Goal: Information Seeking & Learning: Learn about a topic

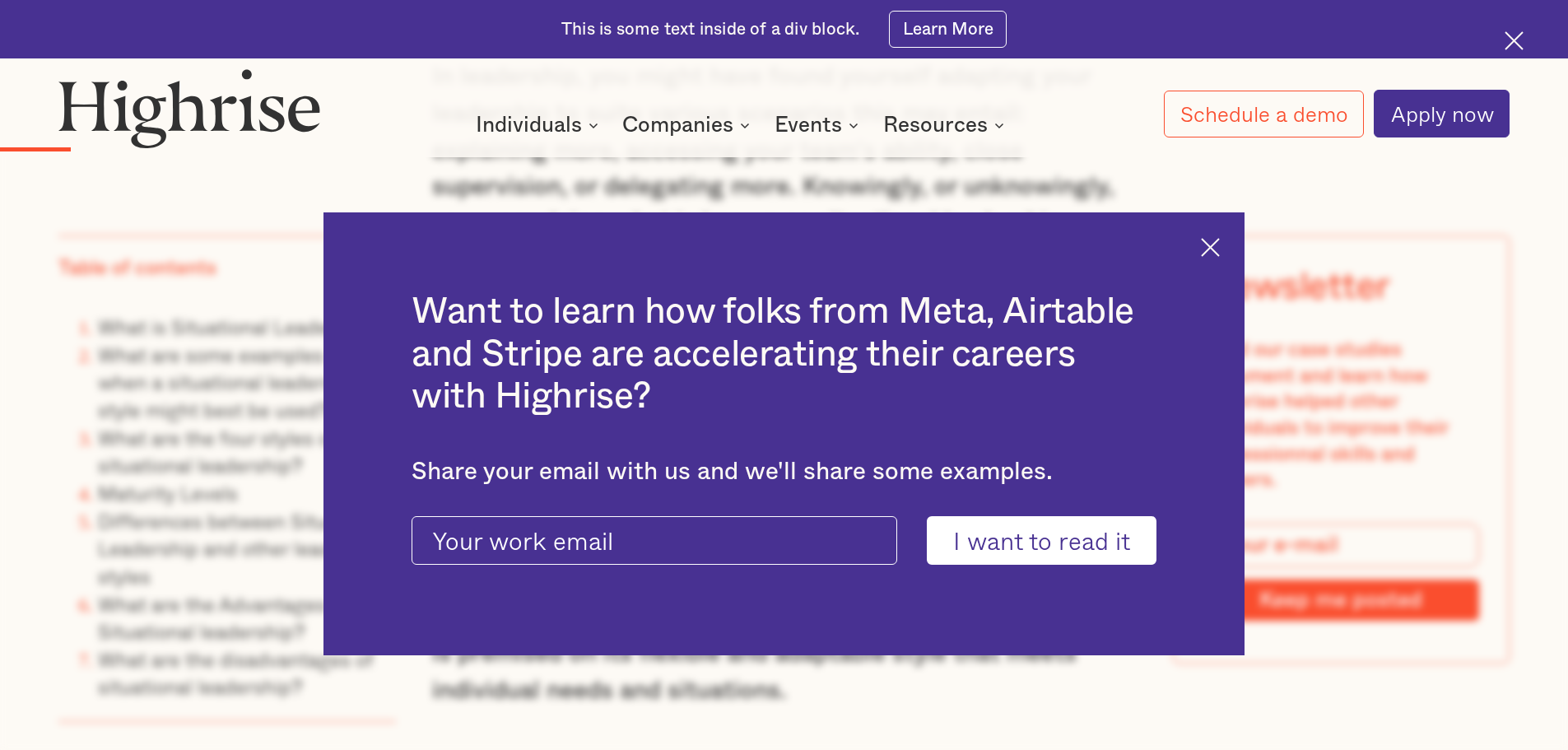
scroll to position [2291, 0]
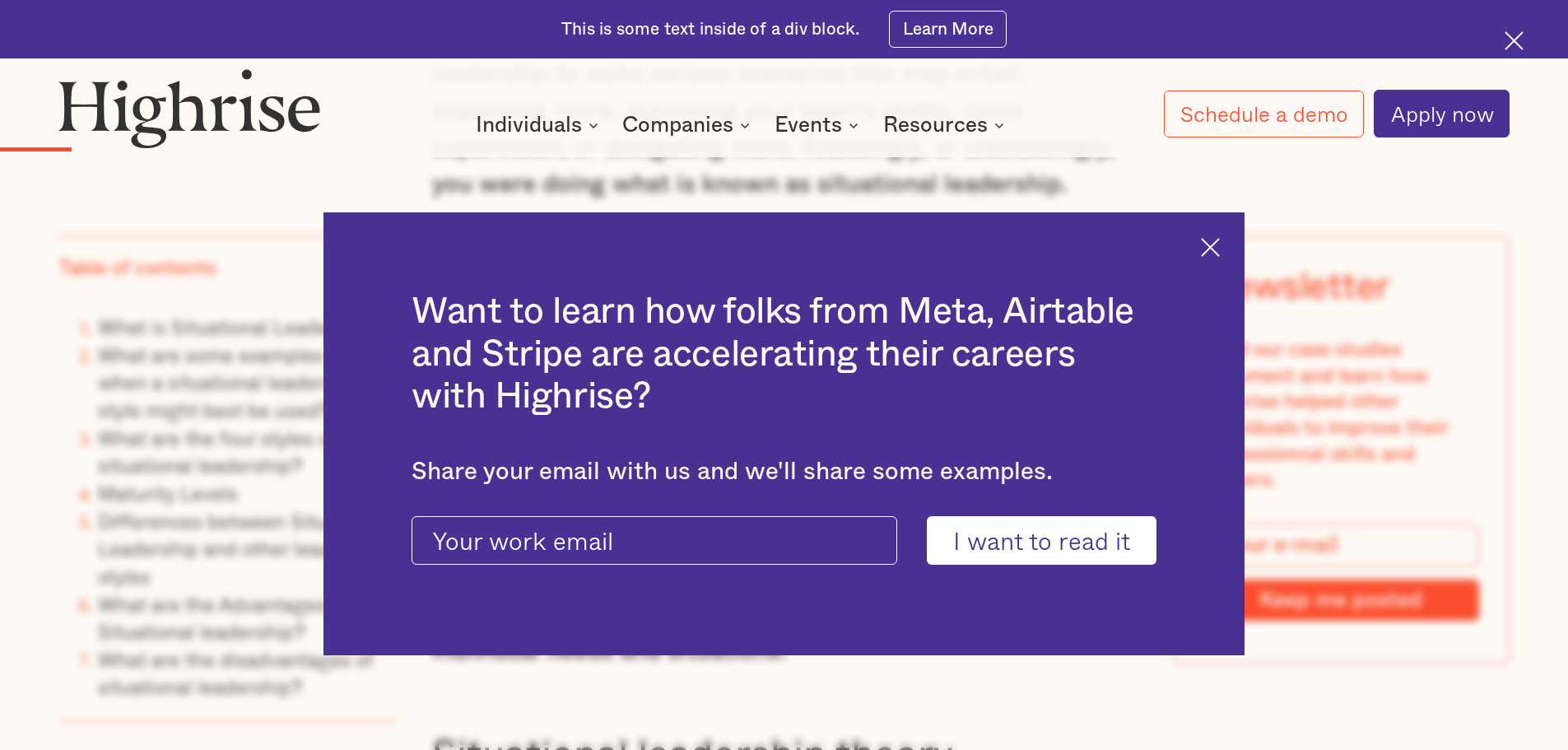
click at [1219, 234] on div "Want to learn how folks from Meta, Airtable and Stripe are accelerating their c…" at bounding box center [784, 434] width 921 height 444
click at [1212, 254] on img at bounding box center [1210, 247] width 19 height 19
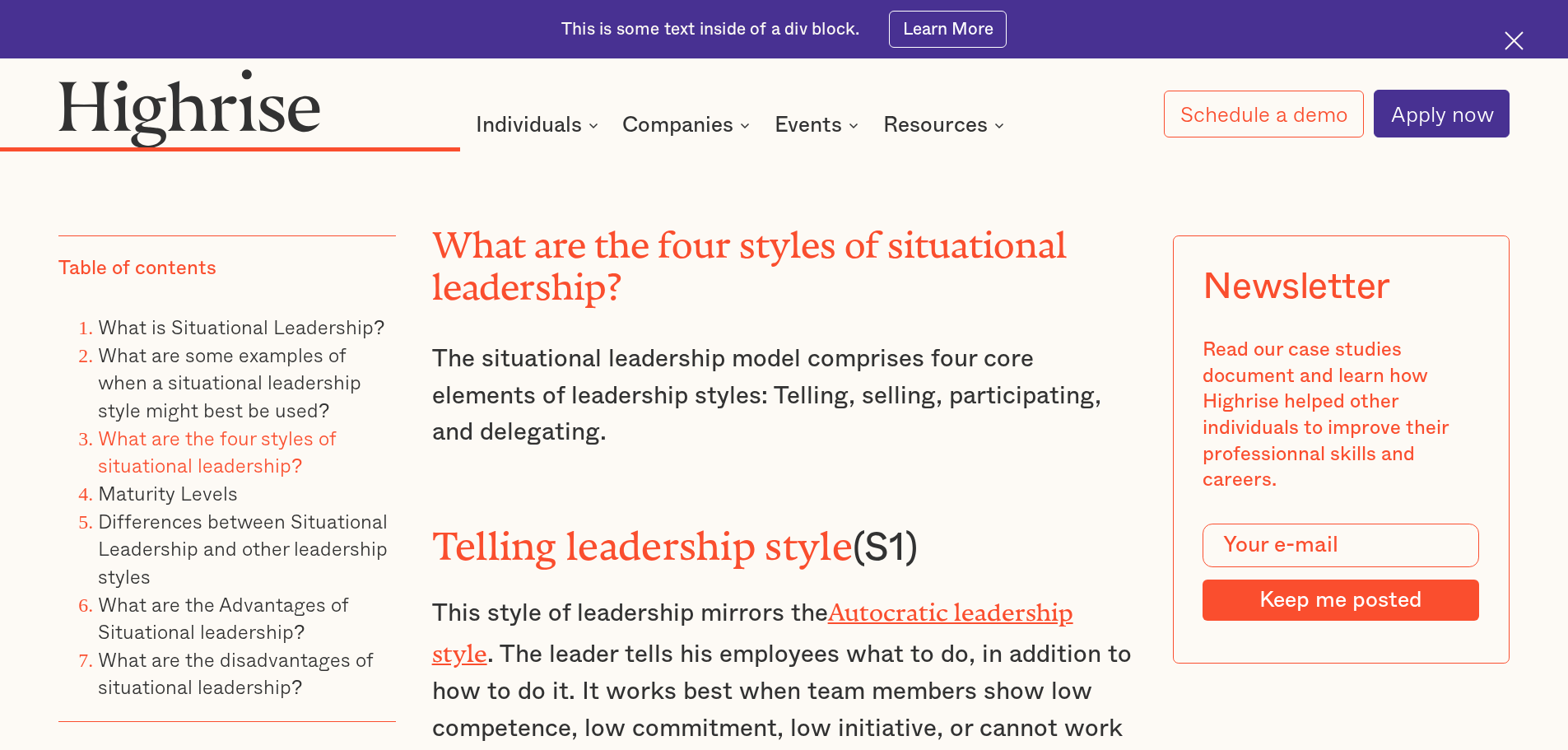
scroll to position [6985, 0]
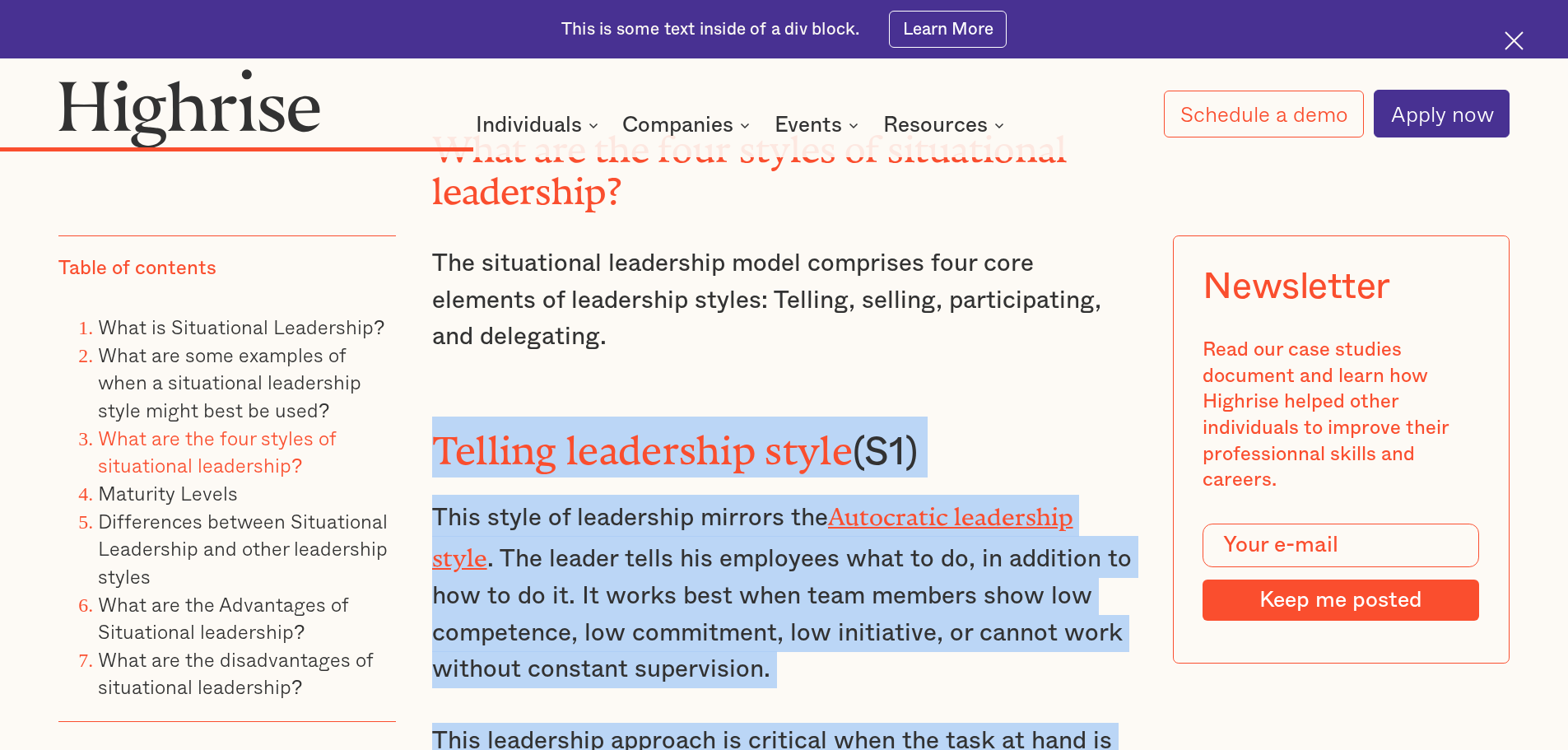
drag, startPoint x: 424, startPoint y: 333, endPoint x: 943, endPoint y: 669, distance: 618.3
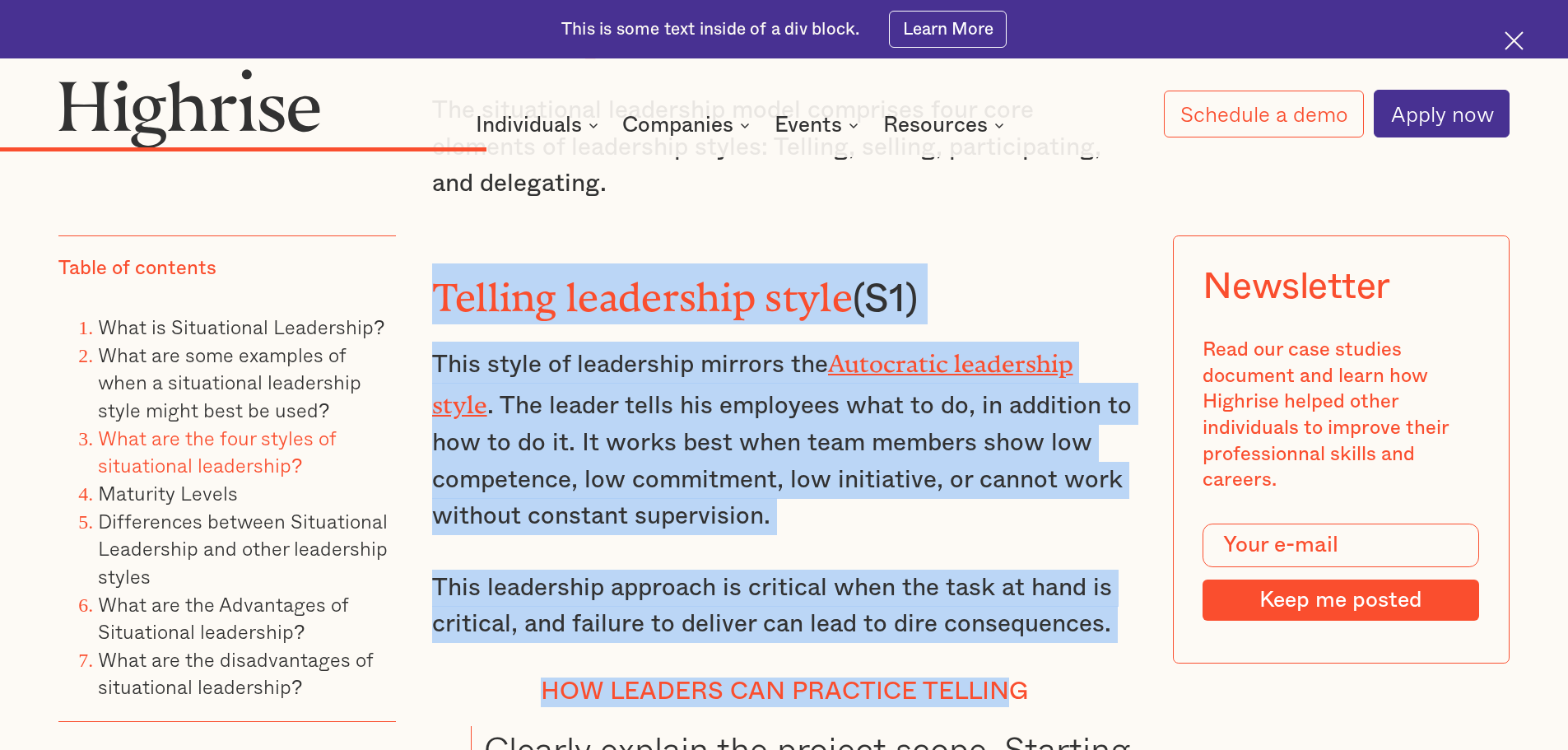
scroll to position [7150, 0]
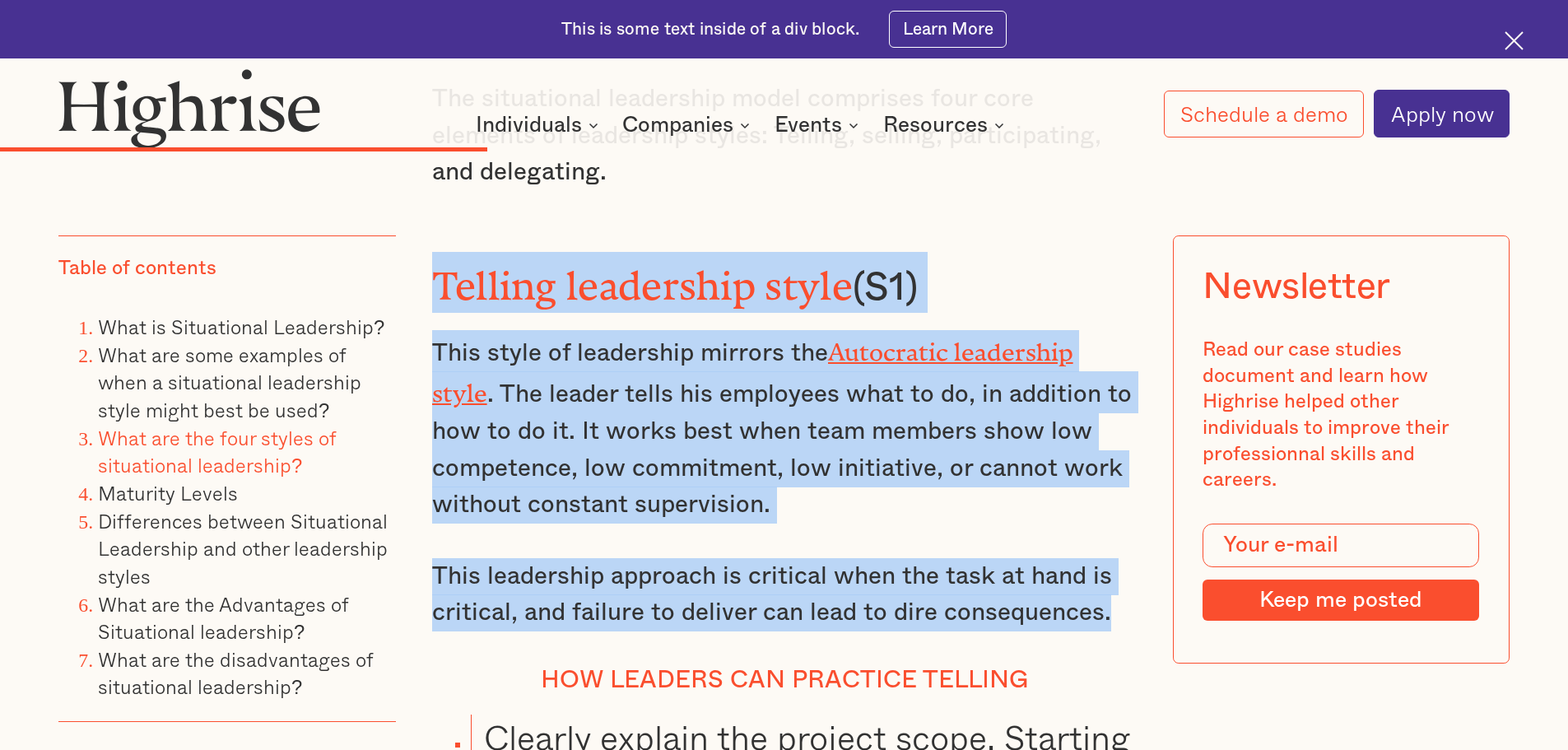
drag, startPoint x: 506, startPoint y: 219, endPoint x: 1122, endPoint y: 518, distance: 684.7
copy div "Telling leadership style (S1) This style of leadership mirrors the Autocratic l…"
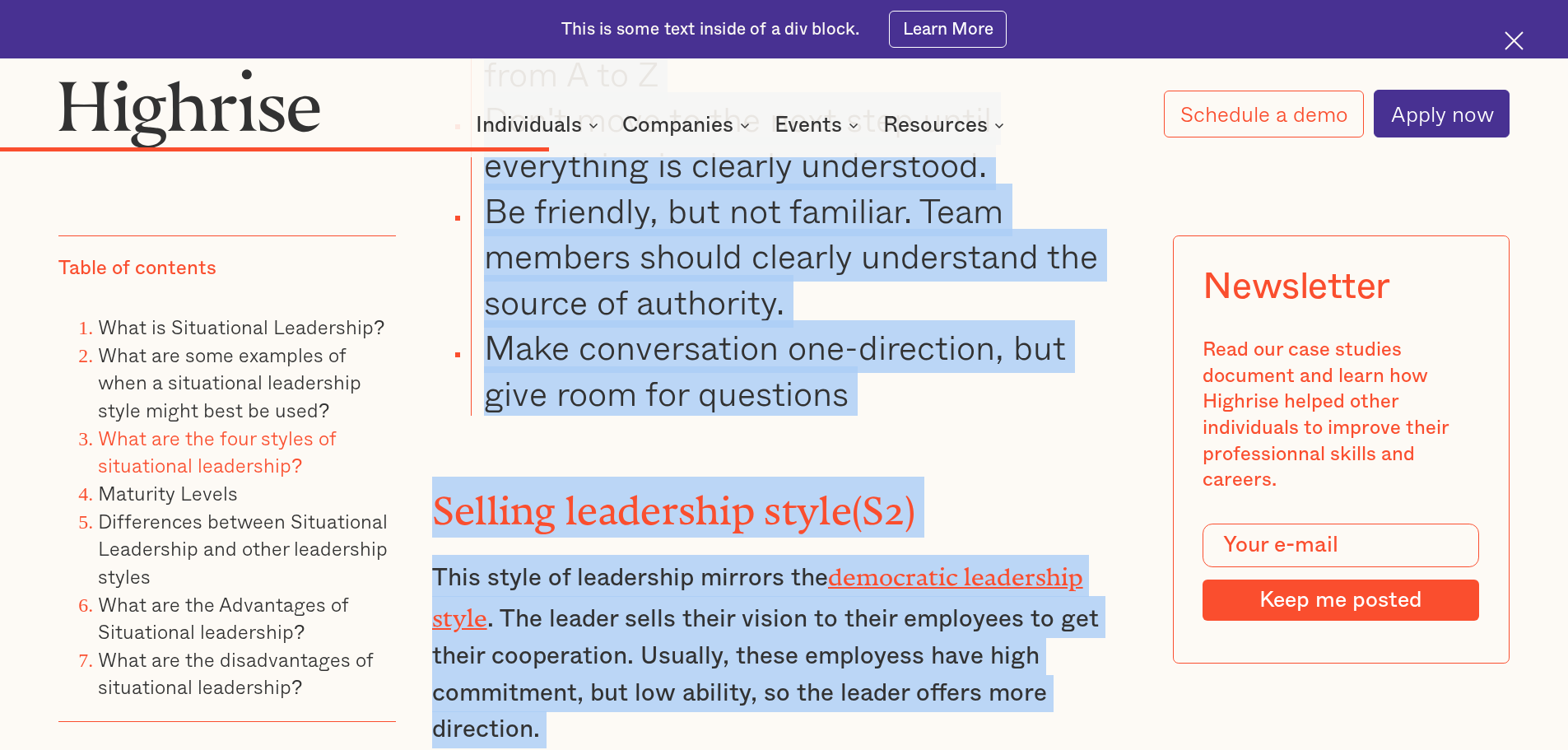
scroll to position [8042, 0]
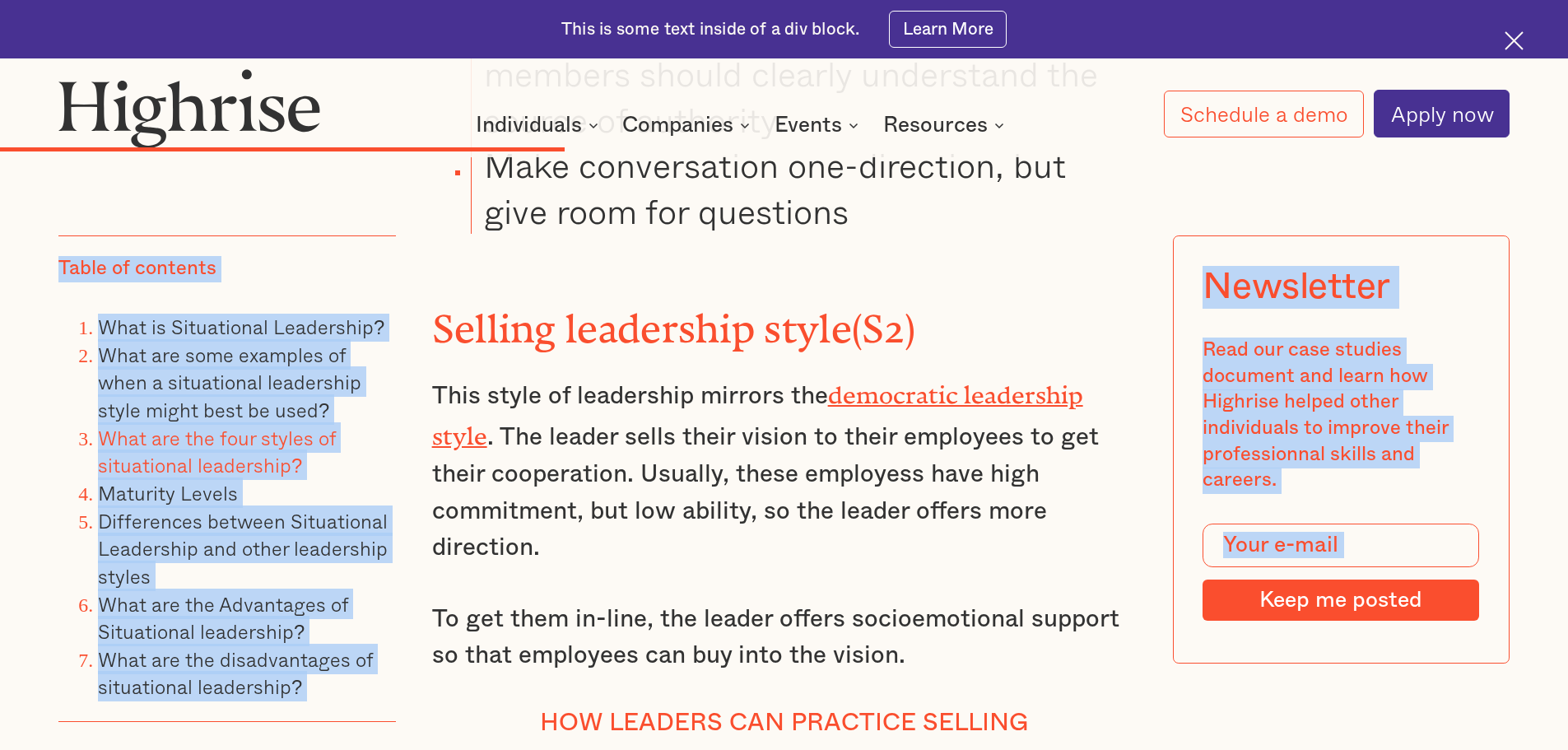
drag, startPoint x: 459, startPoint y: 389, endPoint x: 991, endPoint y: 193, distance: 567.0
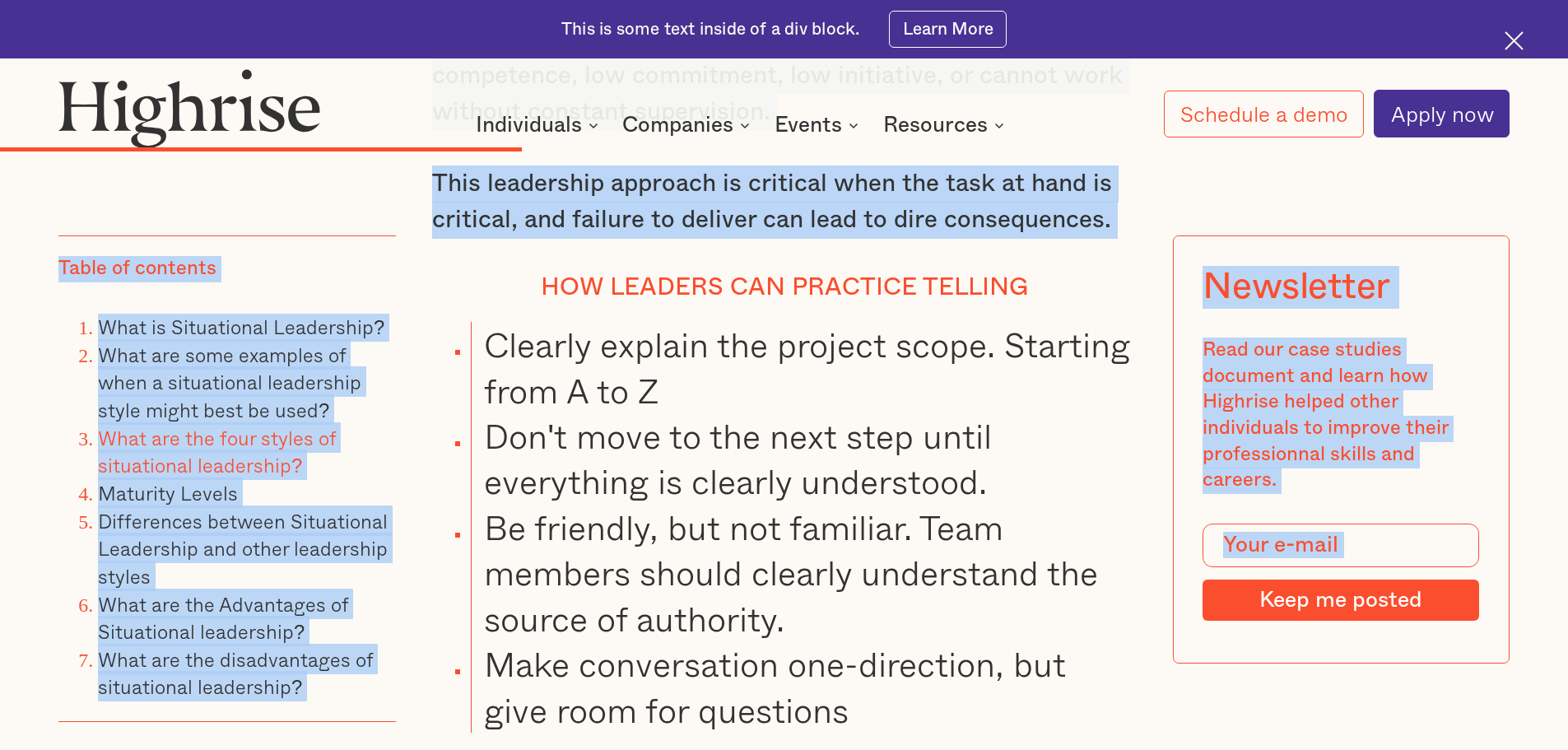
scroll to position [7465, 0]
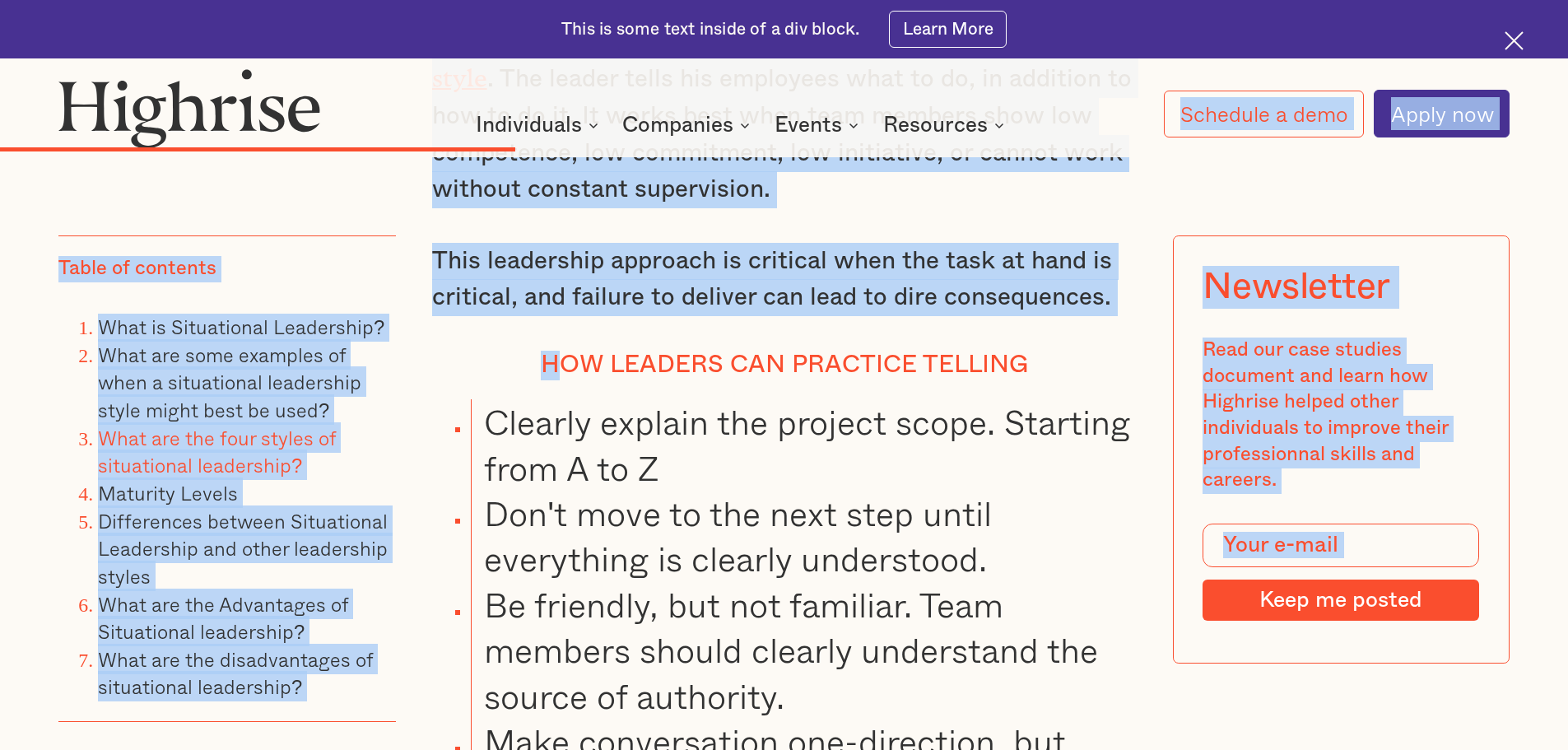
drag, startPoint x: 585, startPoint y: 274, endPoint x: 373, endPoint y: 134, distance: 254.1
click at [445, 350] on h4 "How leaders can practice telling" at bounding box center [784, 365] width 705 height 29
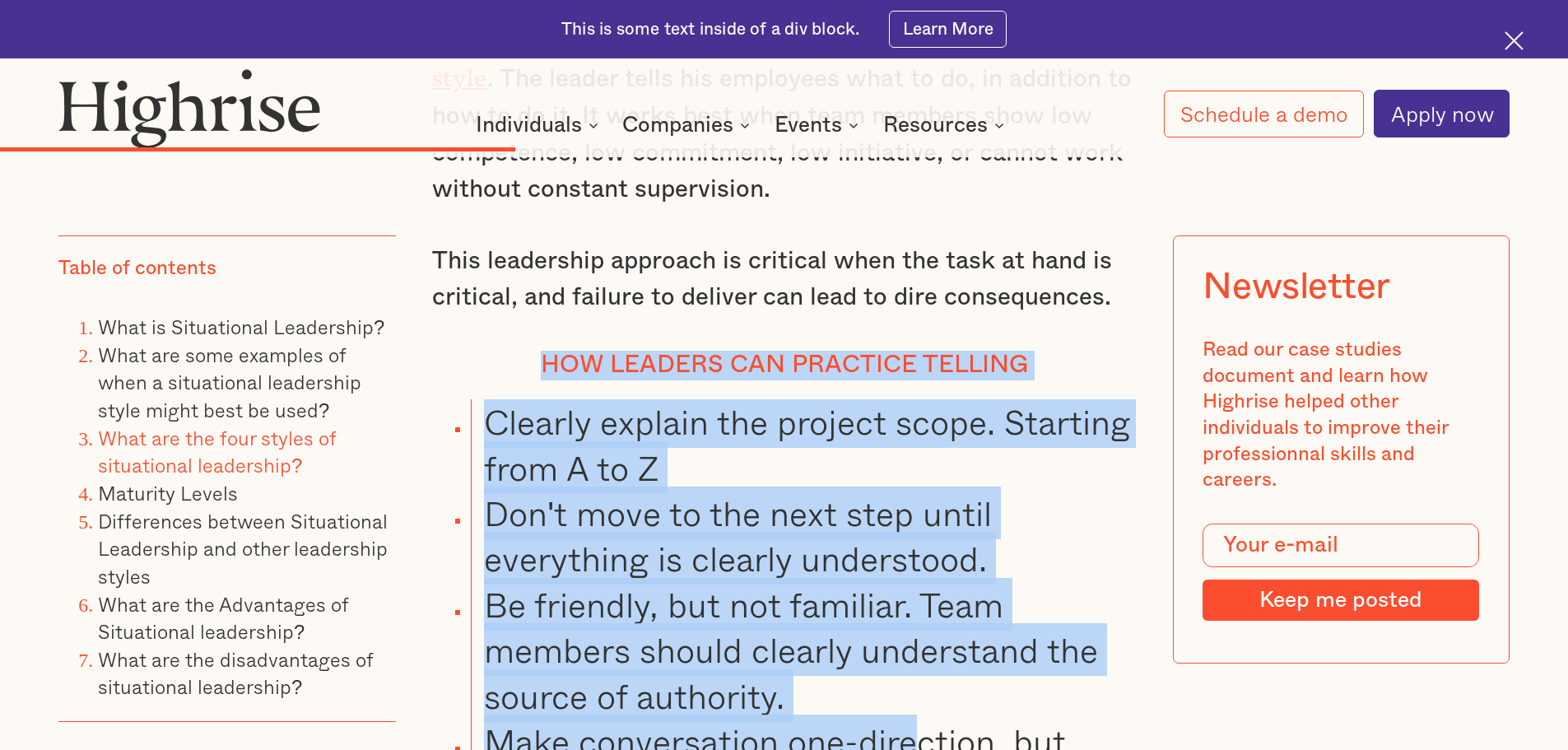
drag, startPoint x: 477, startPoint y: 248, endPoint x: 390, endPoint y: 169, distance: 117.5
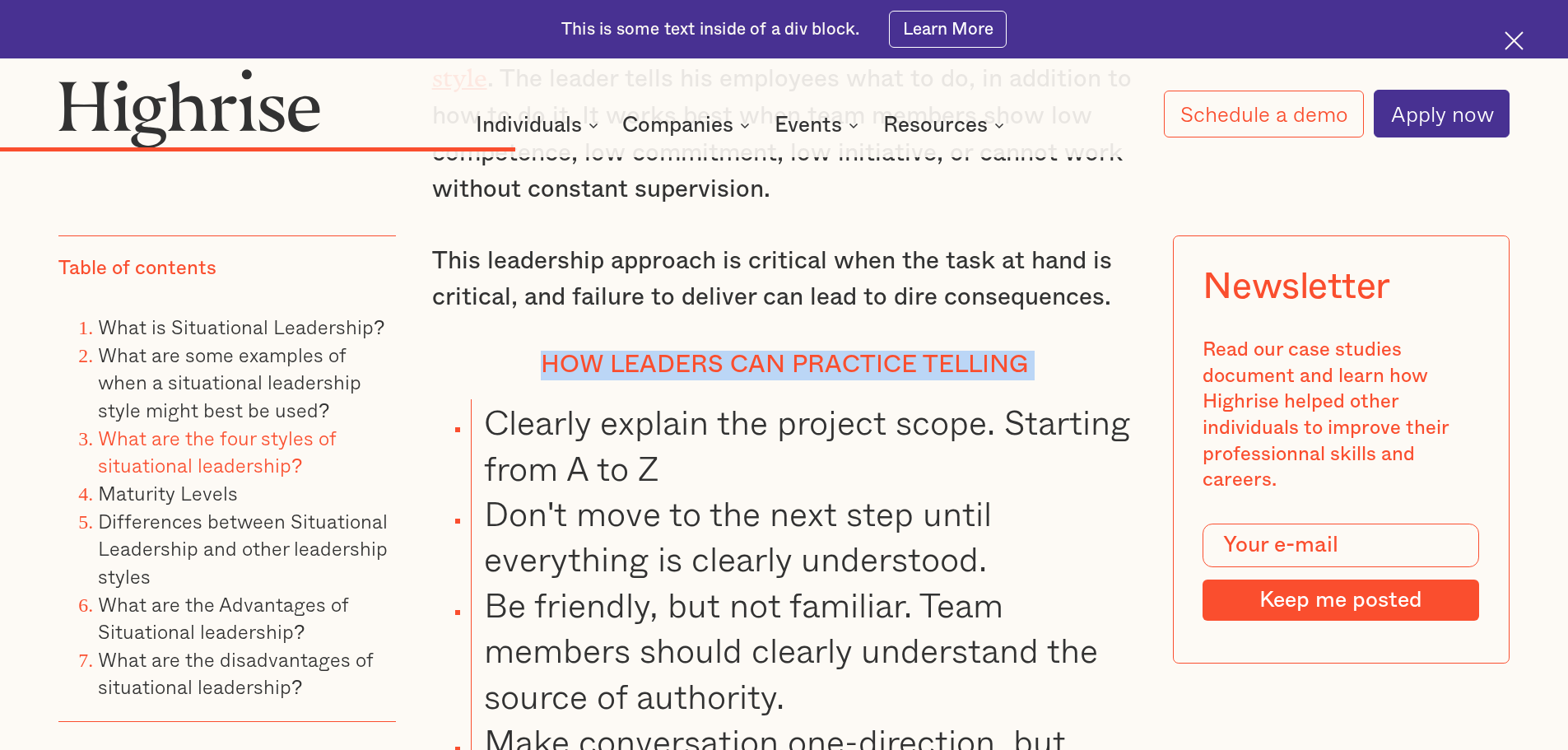
drag, startPoint x: 407, startPoint y: 232, endPoint x: 445, endPoint y: 265, distance: 50.3
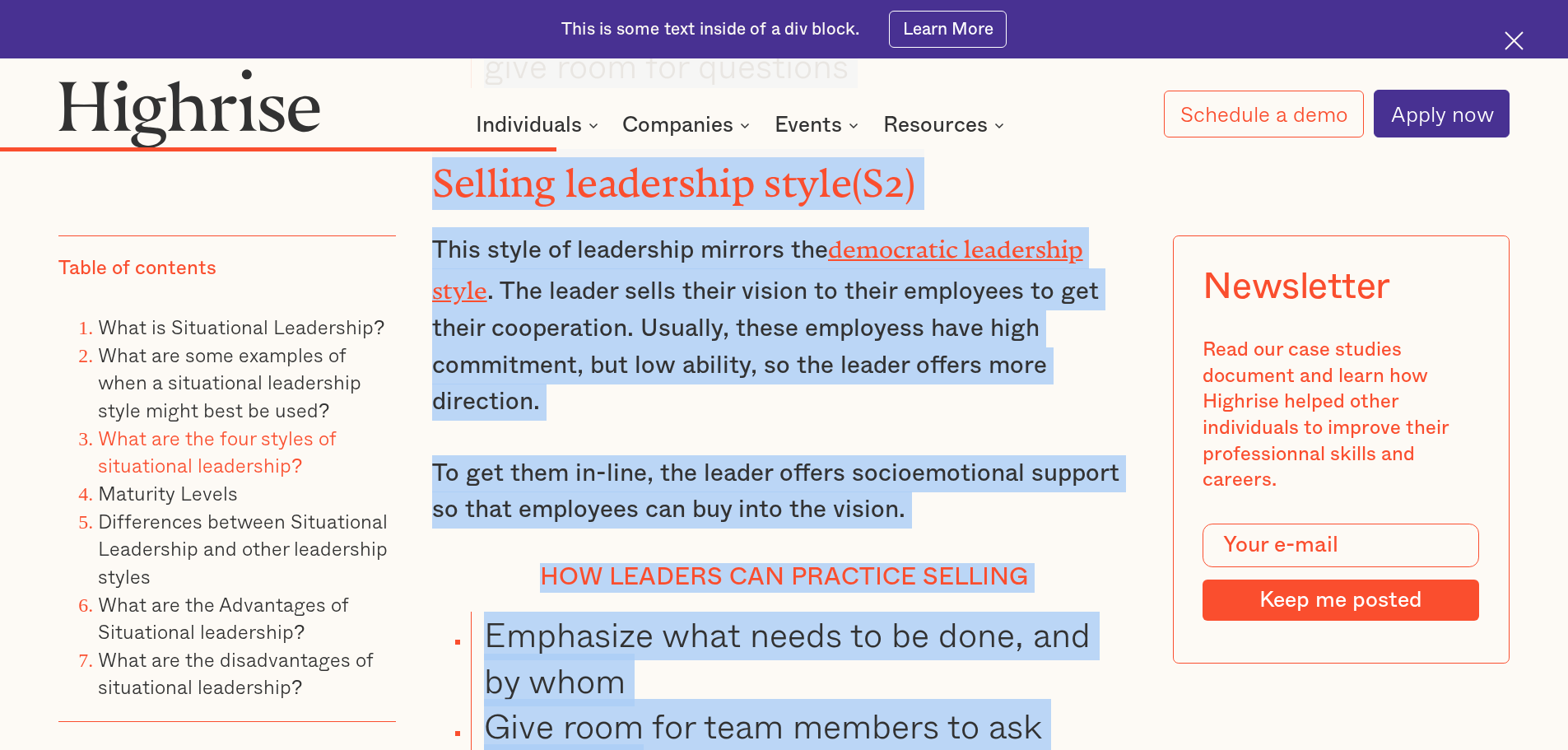
scroll to position [8201, 0]
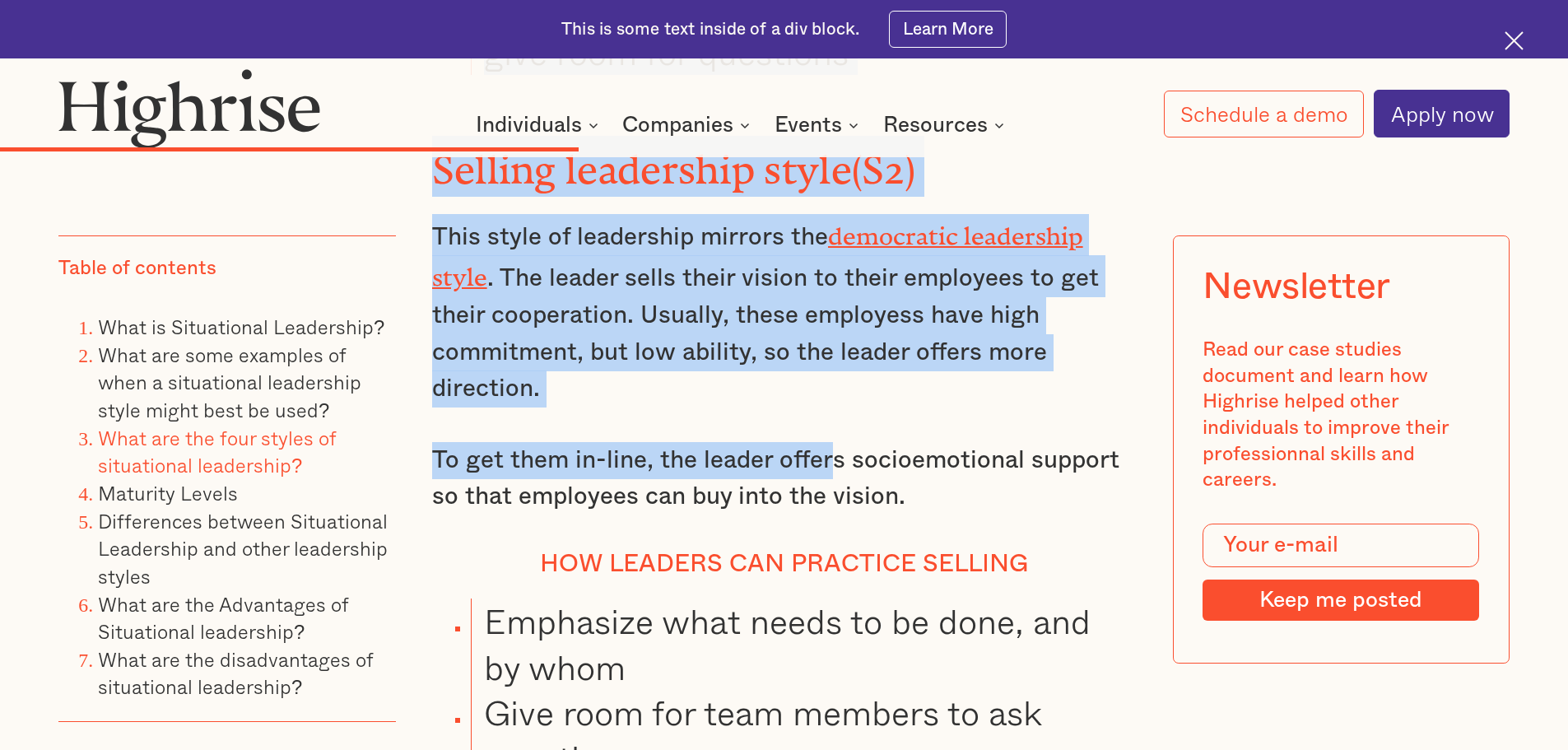
drag, startPoint x: 427, startPoint y: 265, endPoint x: 784, endPoint y: 305, distance: 359.2
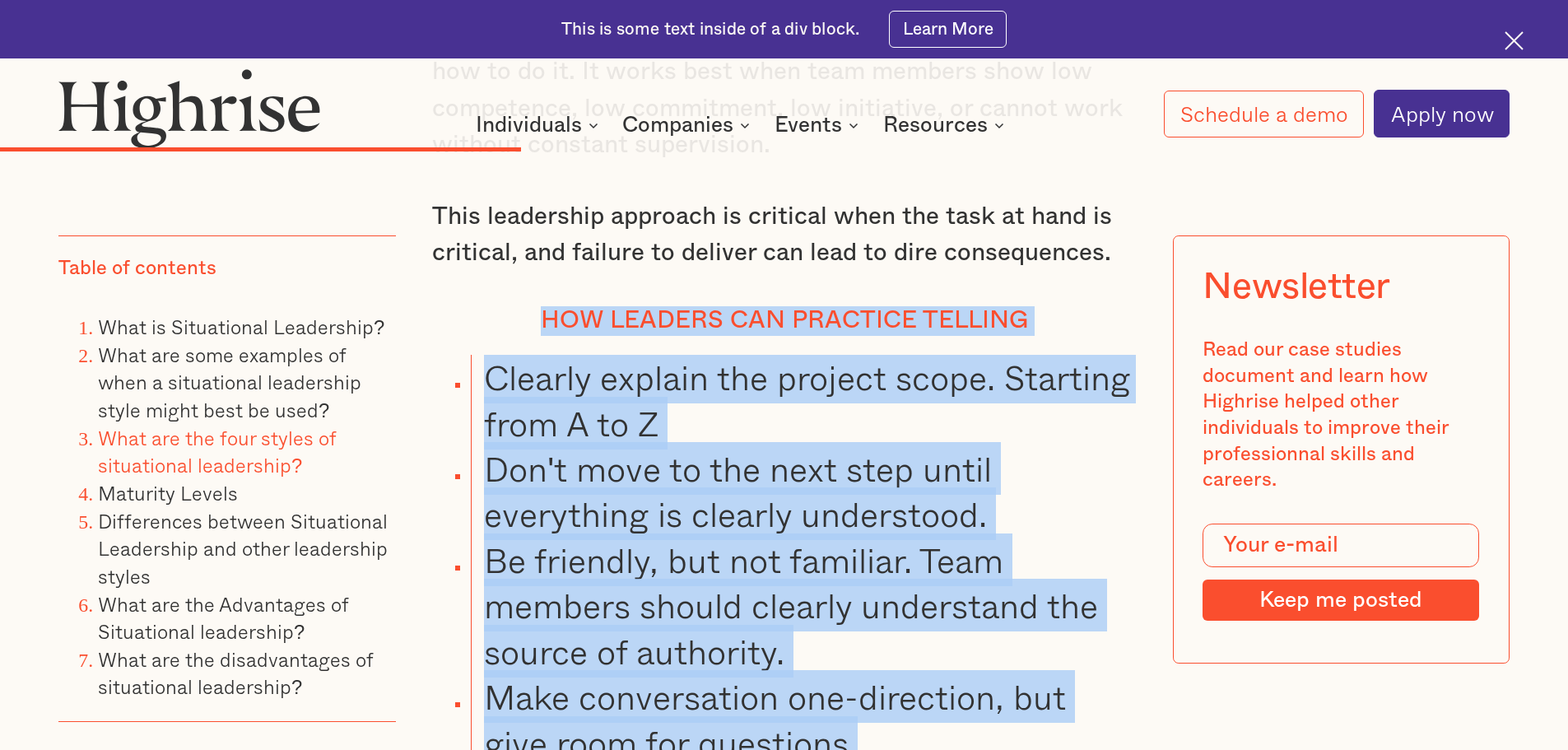
scroll to position [7460, 0]
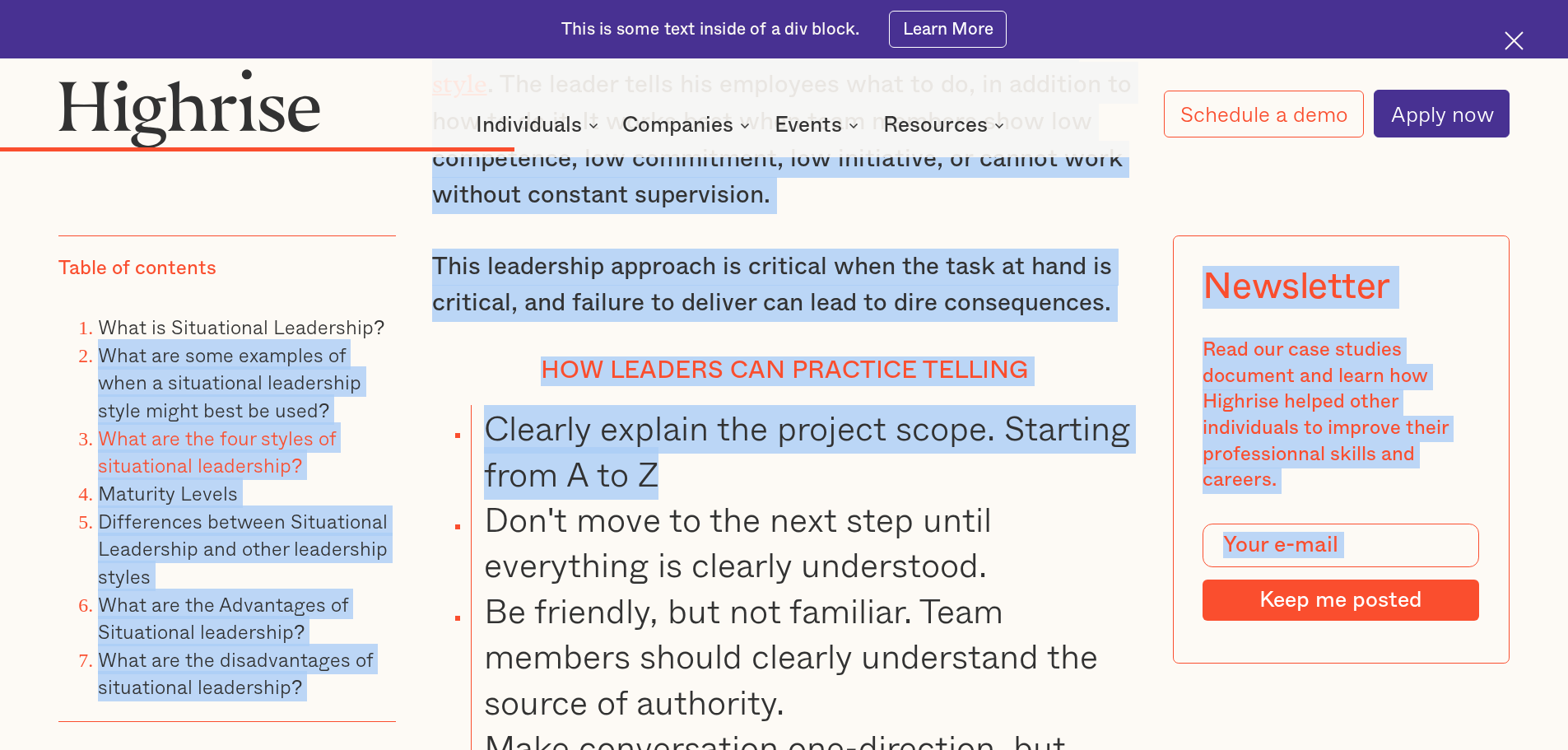
drag, startPoint x: 390, startPoint y: 264, endPoint x: 464, endPoint y: 241, distance: 77.5
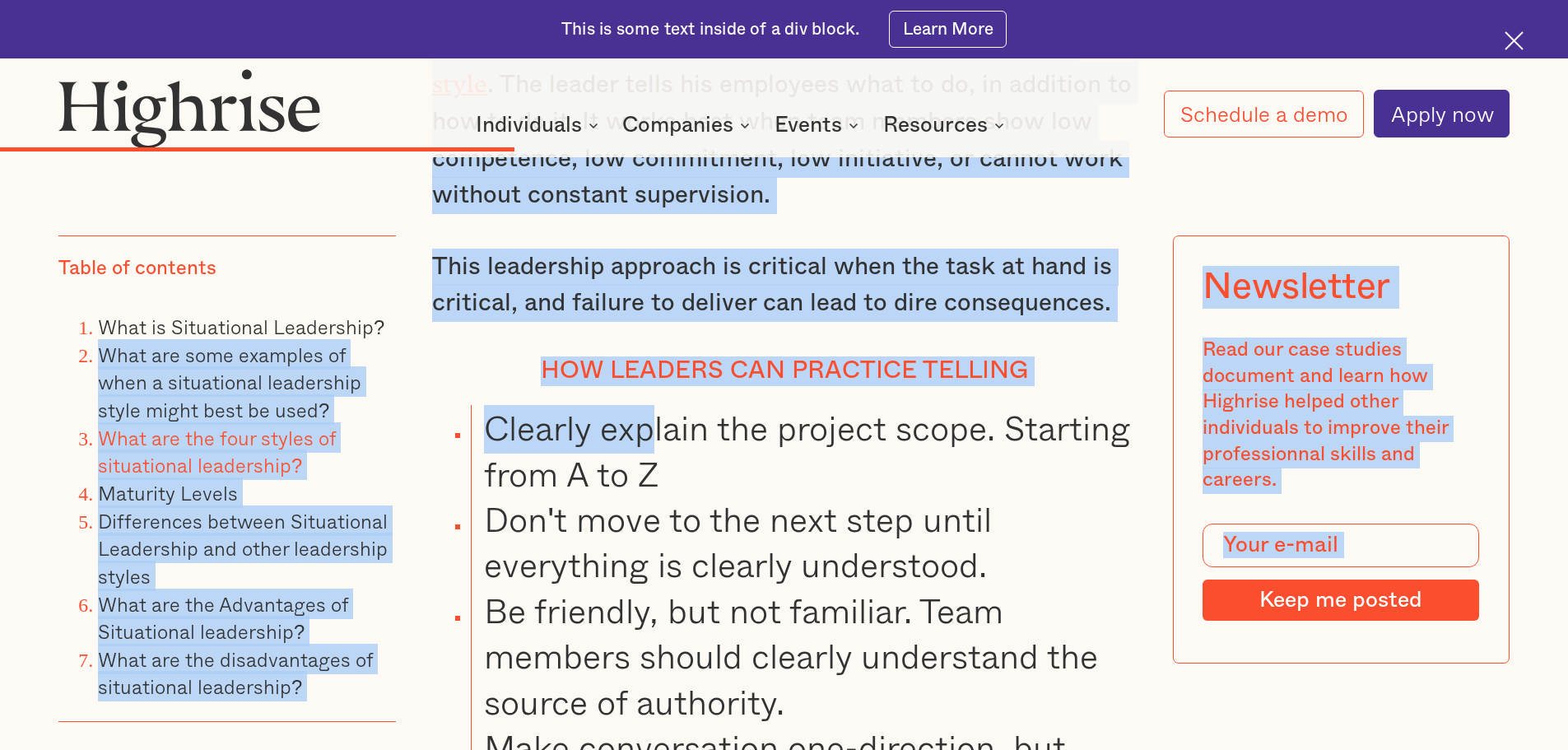
drag, startPoint x: 376, startPoint y: 237, endPoint x: 361, endPoint y: 208, distance: 32.6
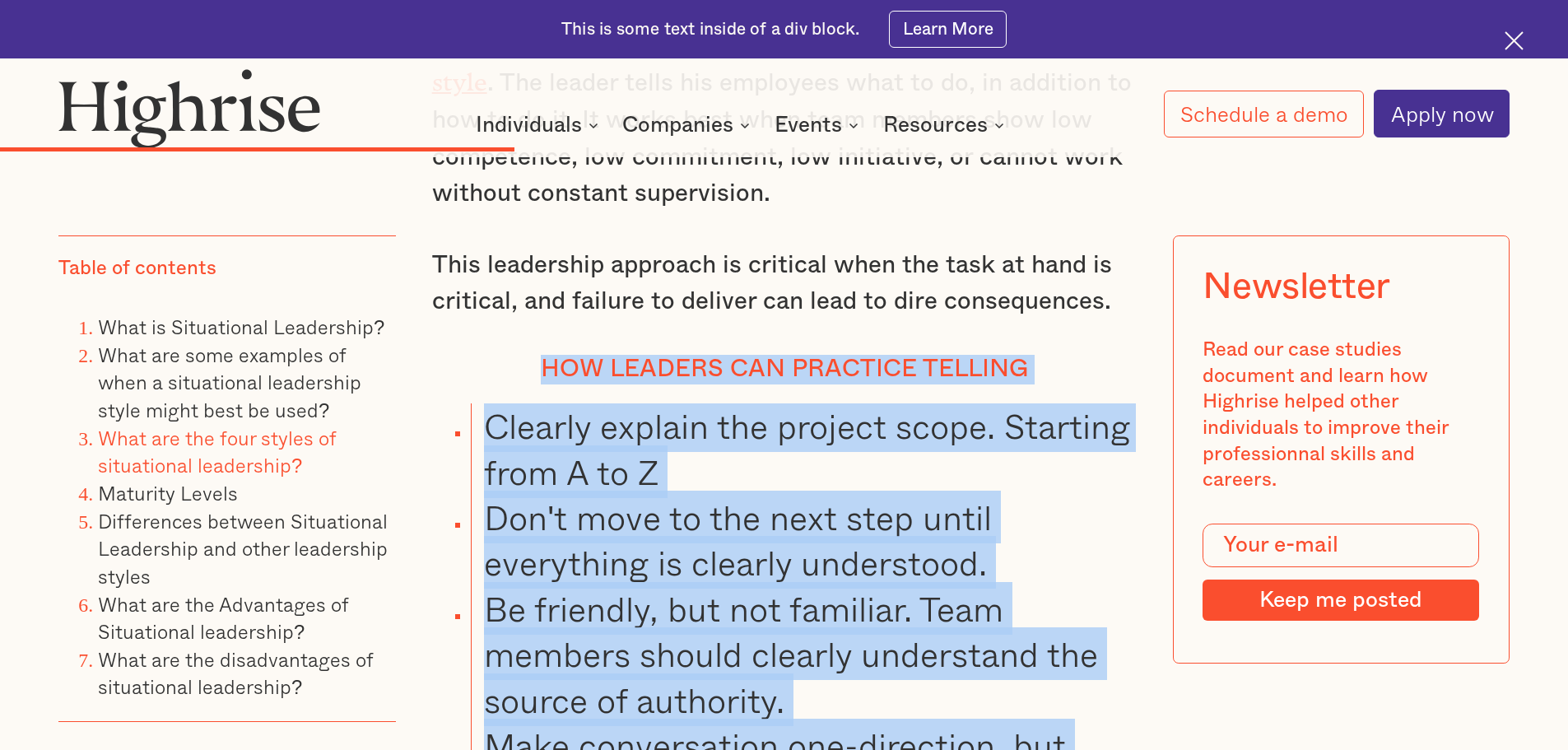
scroll to position [7471, 0]
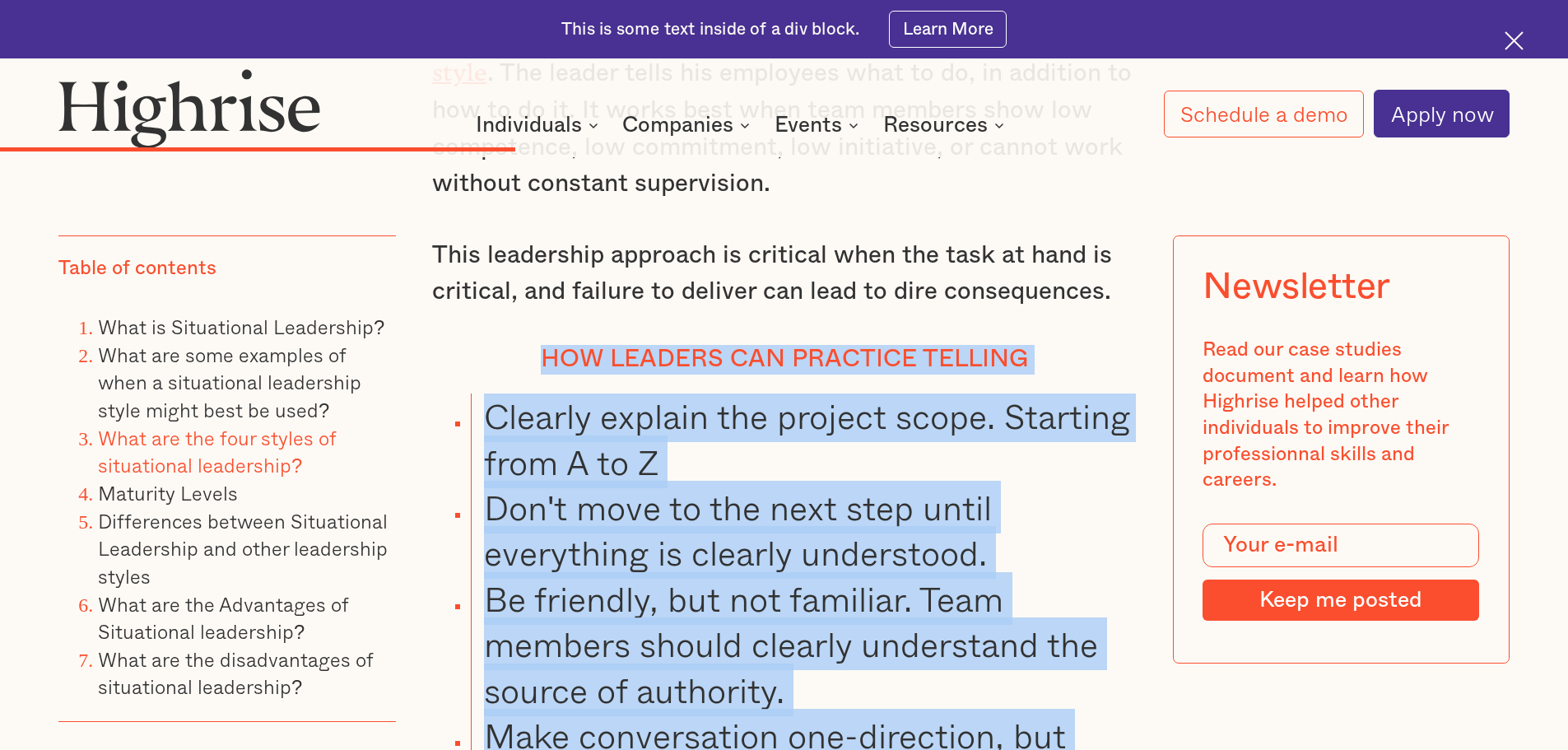
drag, startPoint x: 440, startPoint y: 247, endPoint x: 1086, endPoint y: 675, distance: 774.9
copy div "How leaders can practice telling Clearly explain the project scope. Starting fr…"
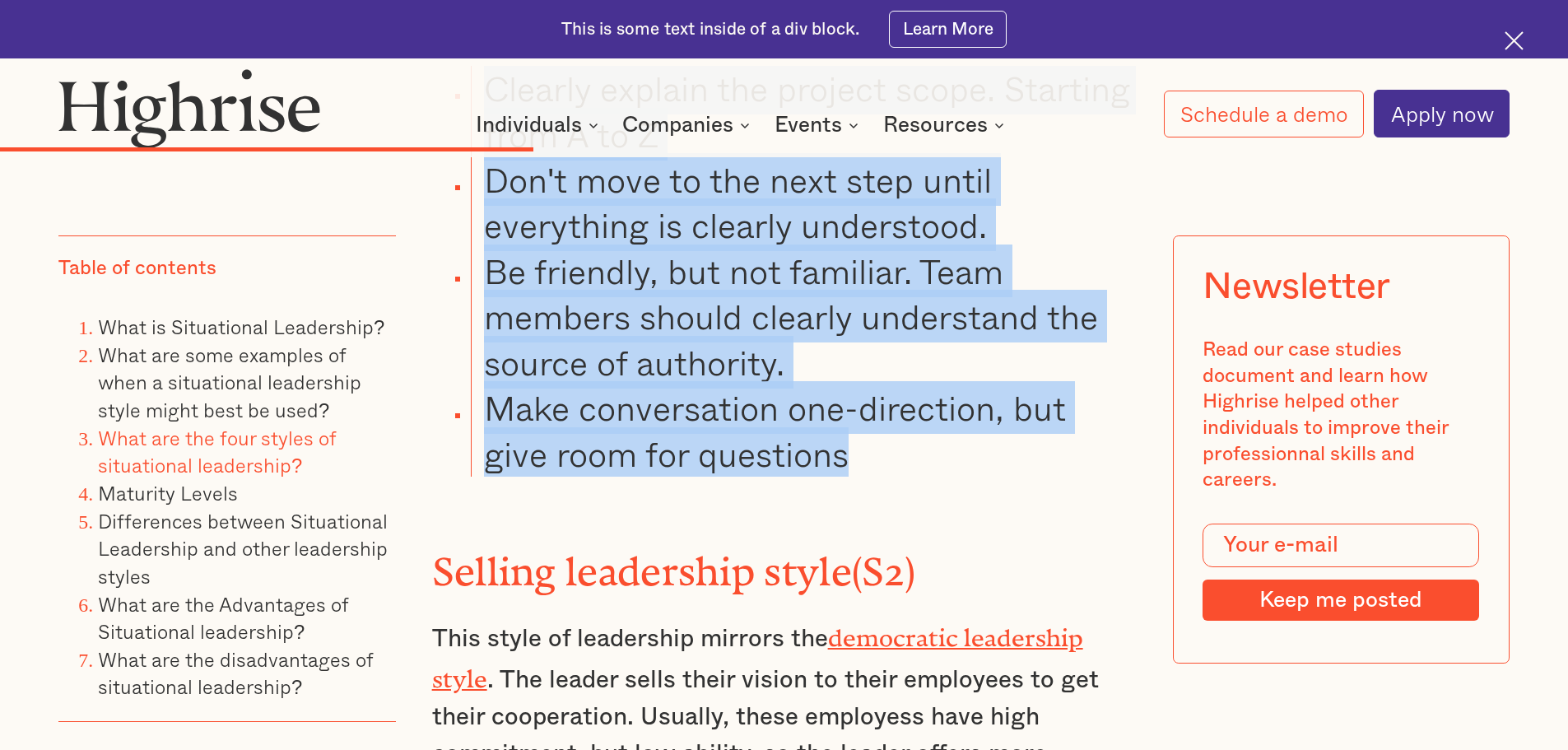
scroll to position [7800, 0]
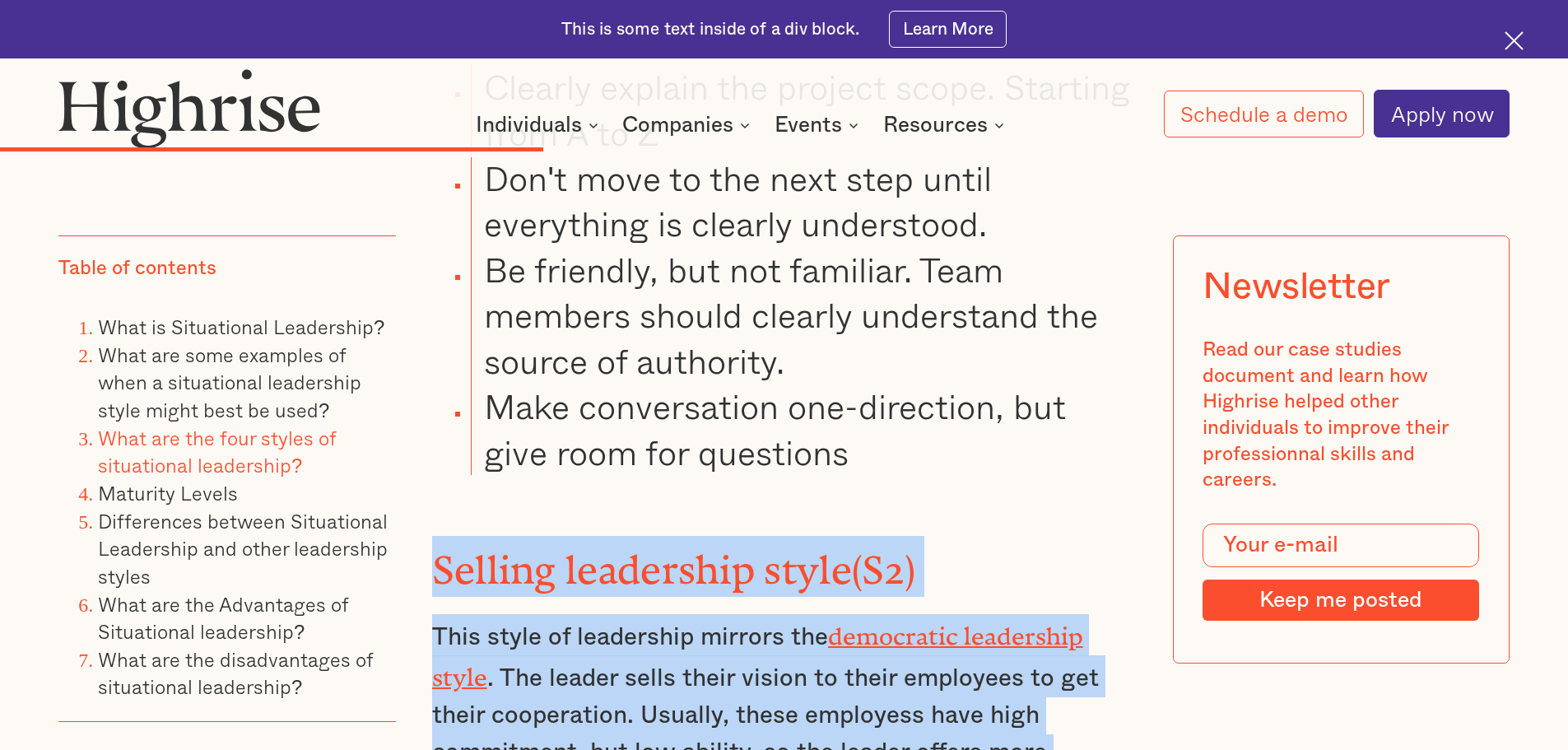
drag, startPoint x: 419, startPoint y: 455, endPoint x: 929, endPoint y: 685, distance: 559.5
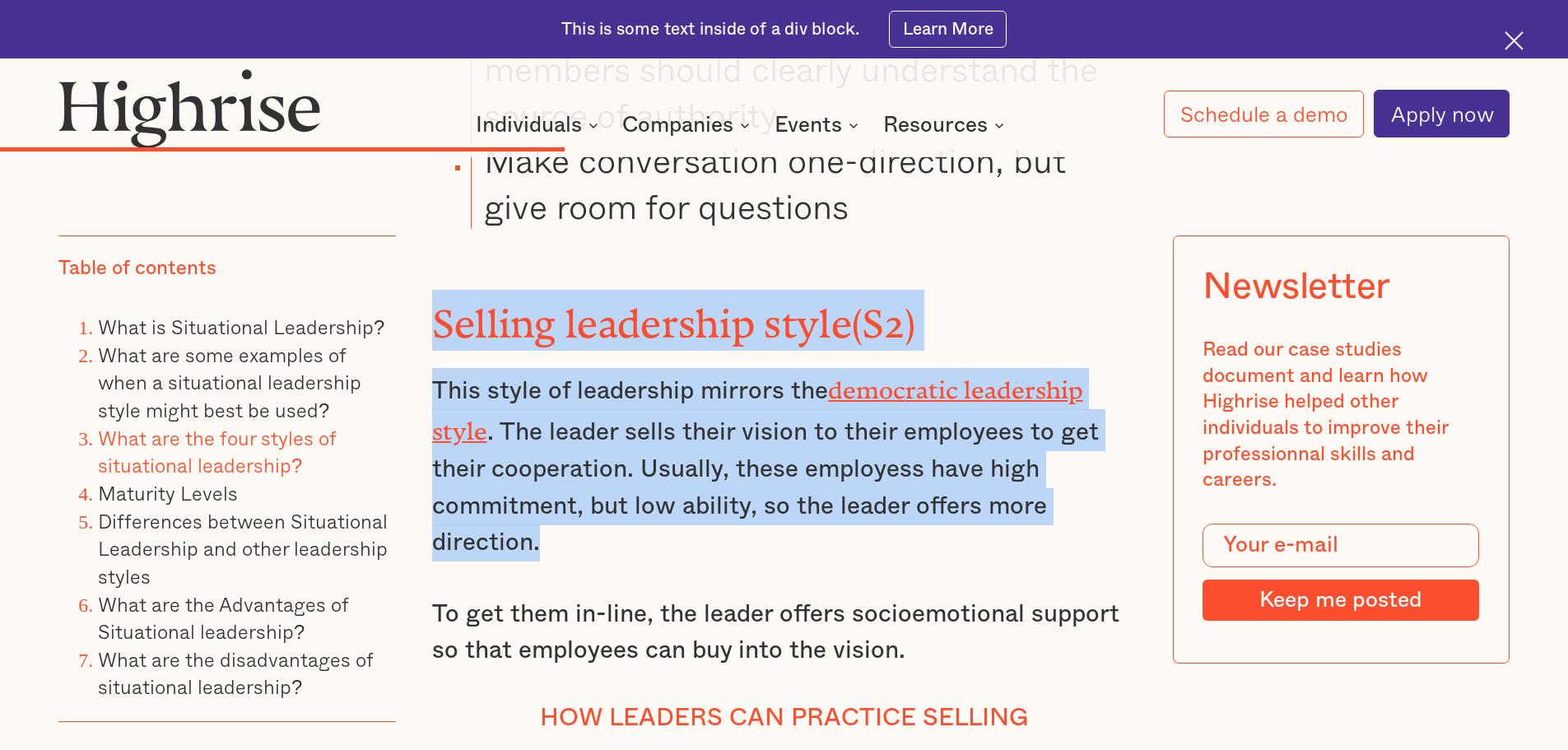
scroll to position [8047, 0]
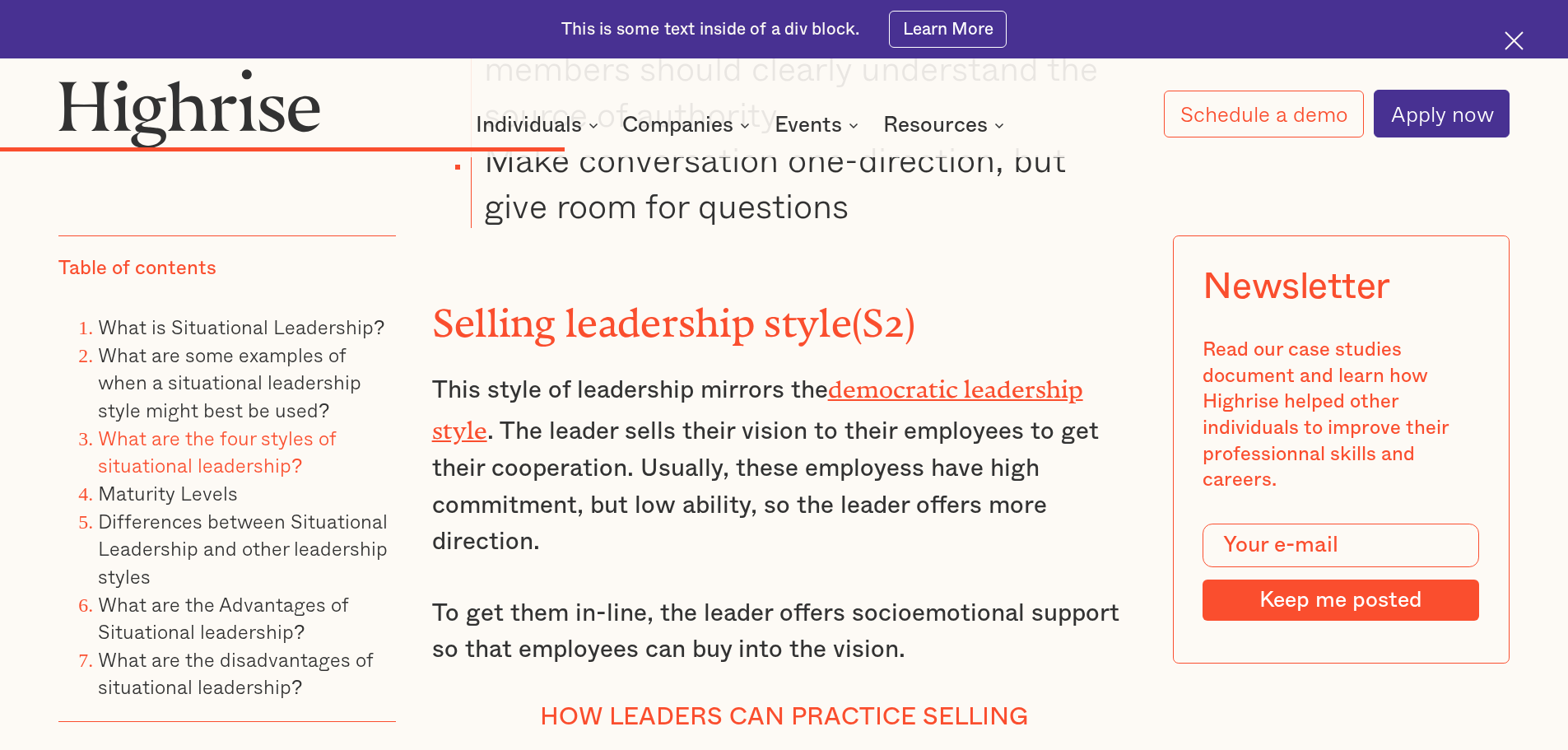
drag, startPoint x: 1061, startPoint y: 550, endPoint x: 1044, endPoint y: 552, distance: 17.1
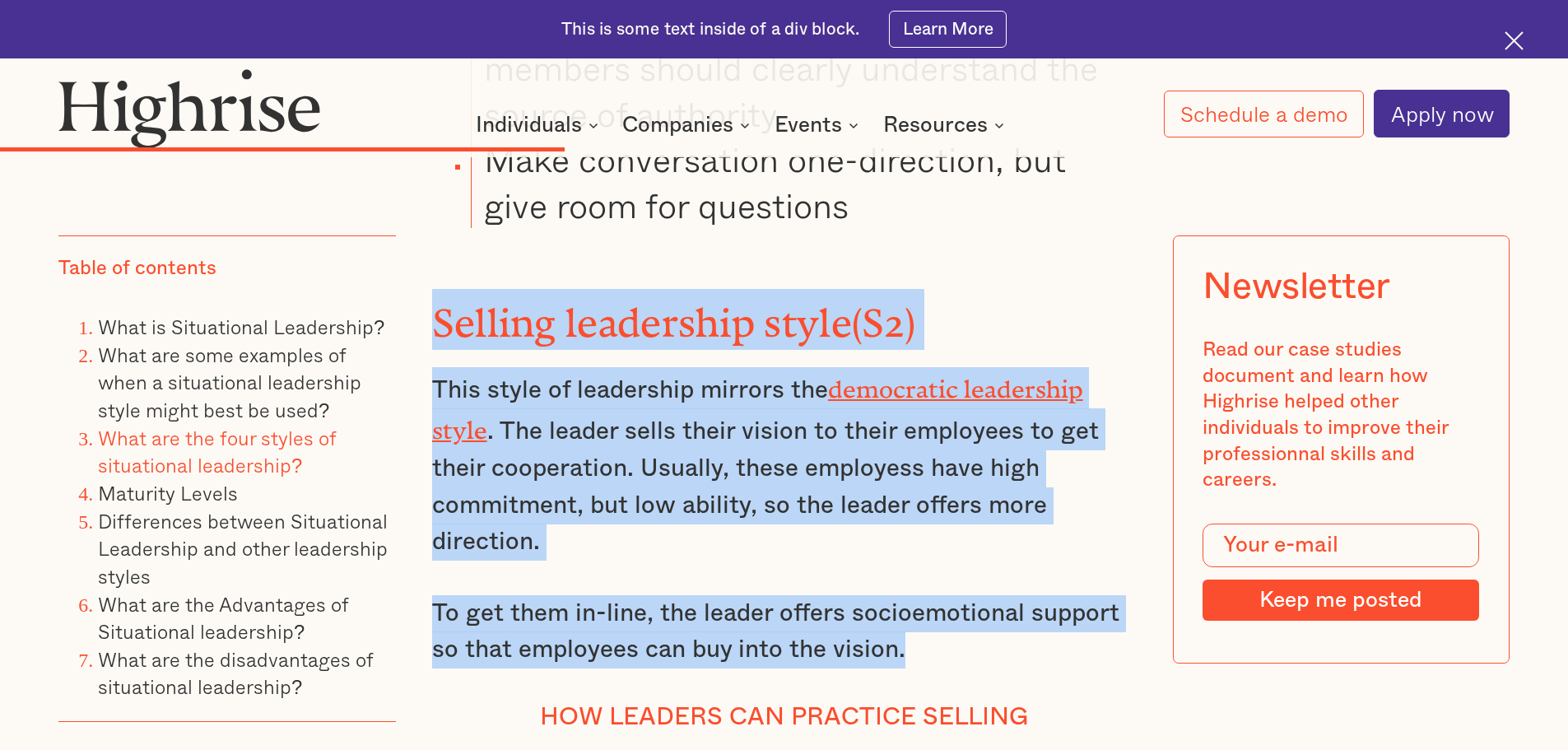
drag, startPoint x: 421, startPoint y: 198, endPoint x: 1065, endPoint y: 544, distance: 731.1
copy div "Selling leadership style(S2) This style of leadership mirrors the democratic le…"
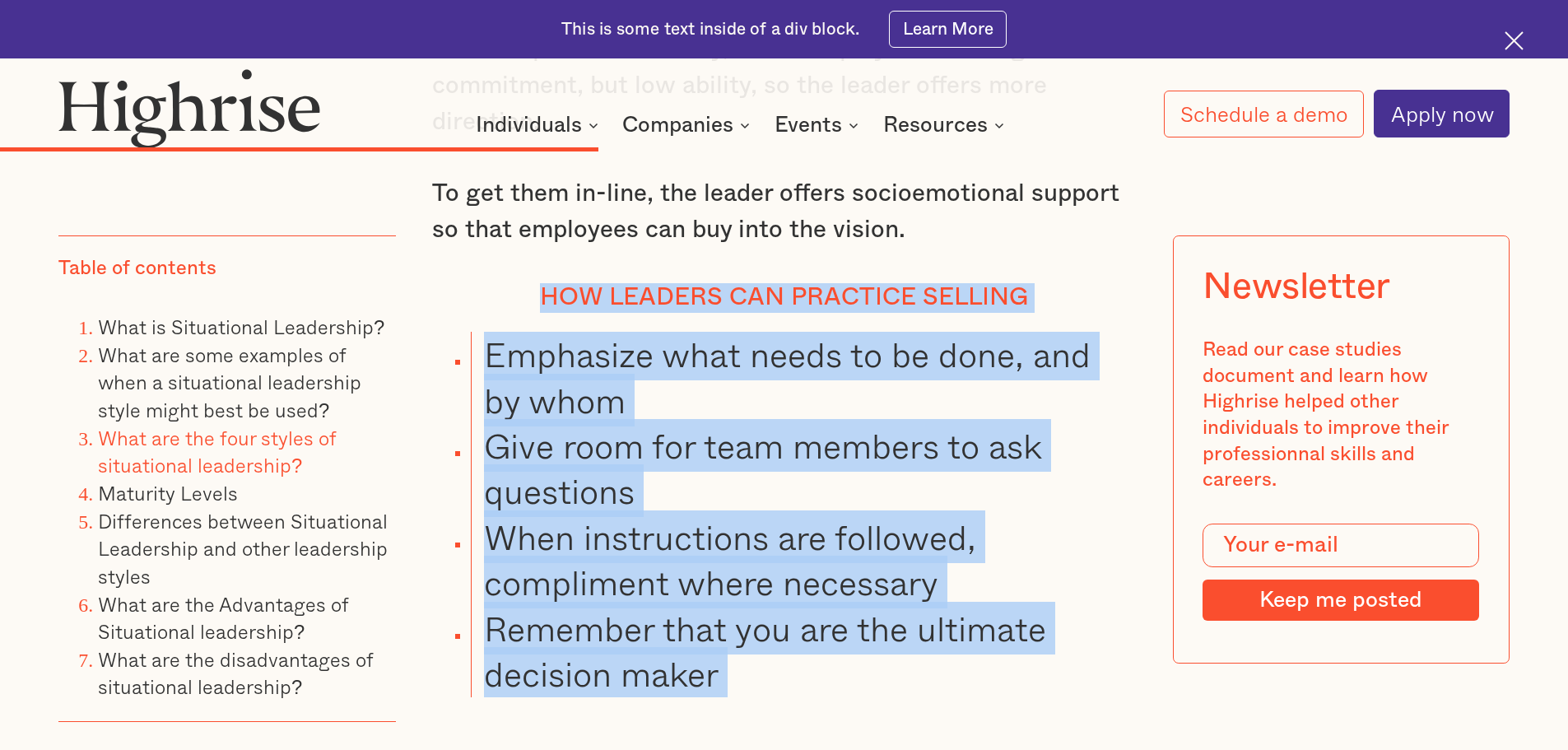
scroll to position [8680, 0]
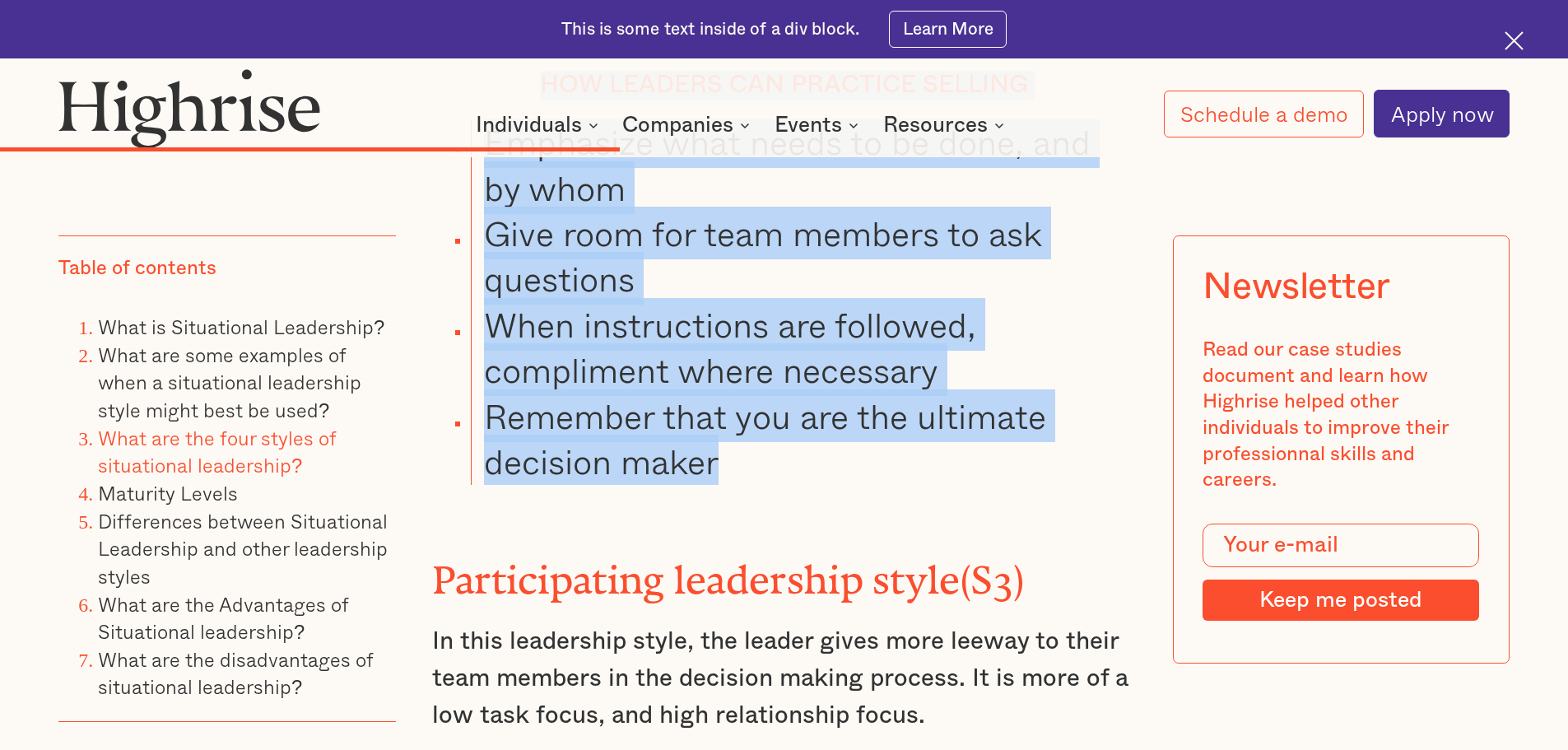
drag, startPoint x: 466, startPoint y: 428, endPoint x: 959, endPoint y: 353, distance: 498.7
click at [1025, 362] on div "What are the four styles of situational leadership? The situational leadership …" at bounding box center [784, 309] width 705 height 3924
copy div "How leaders can practice selling Emphasize what needs to be done, and by whom G…"
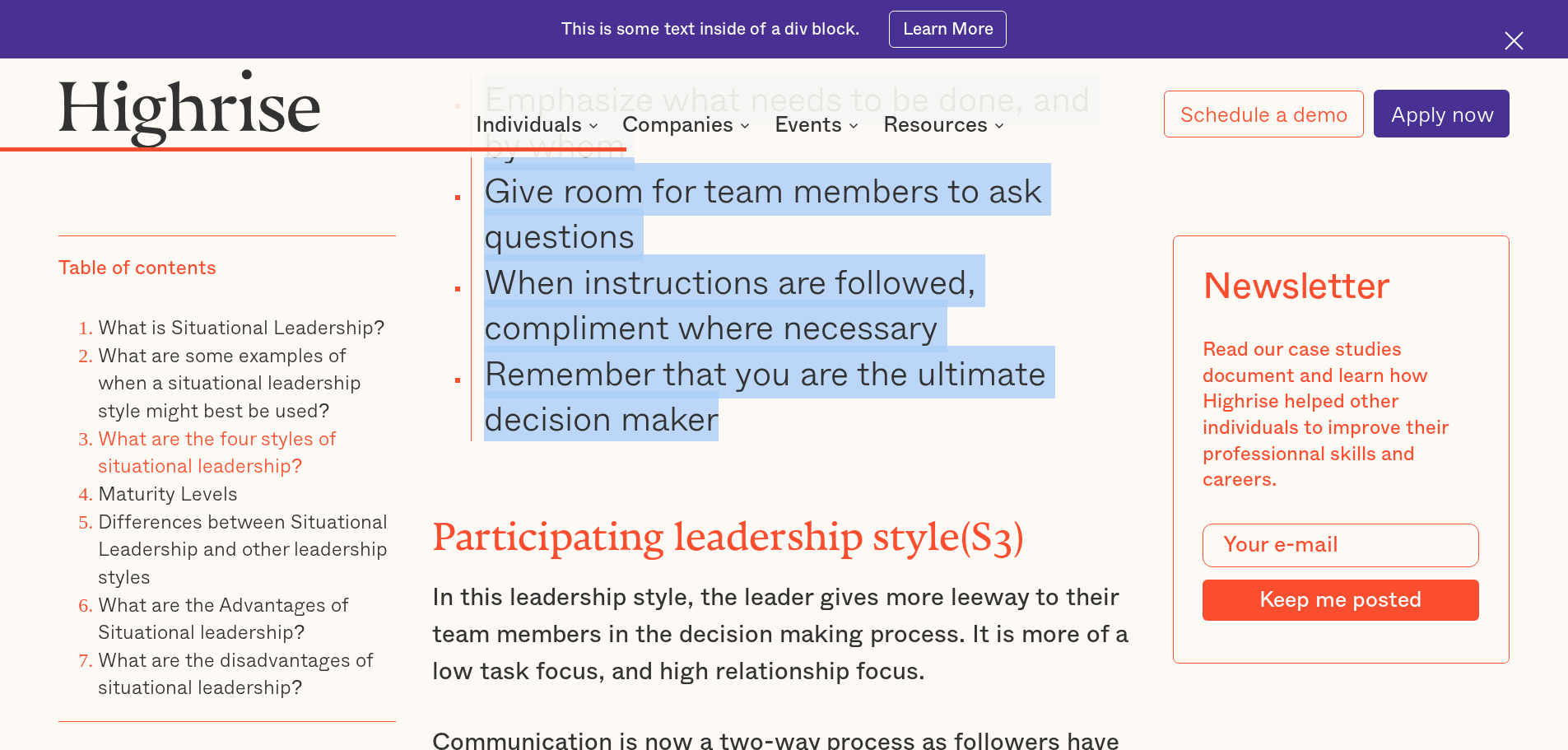
scroll to position [8762, 0]
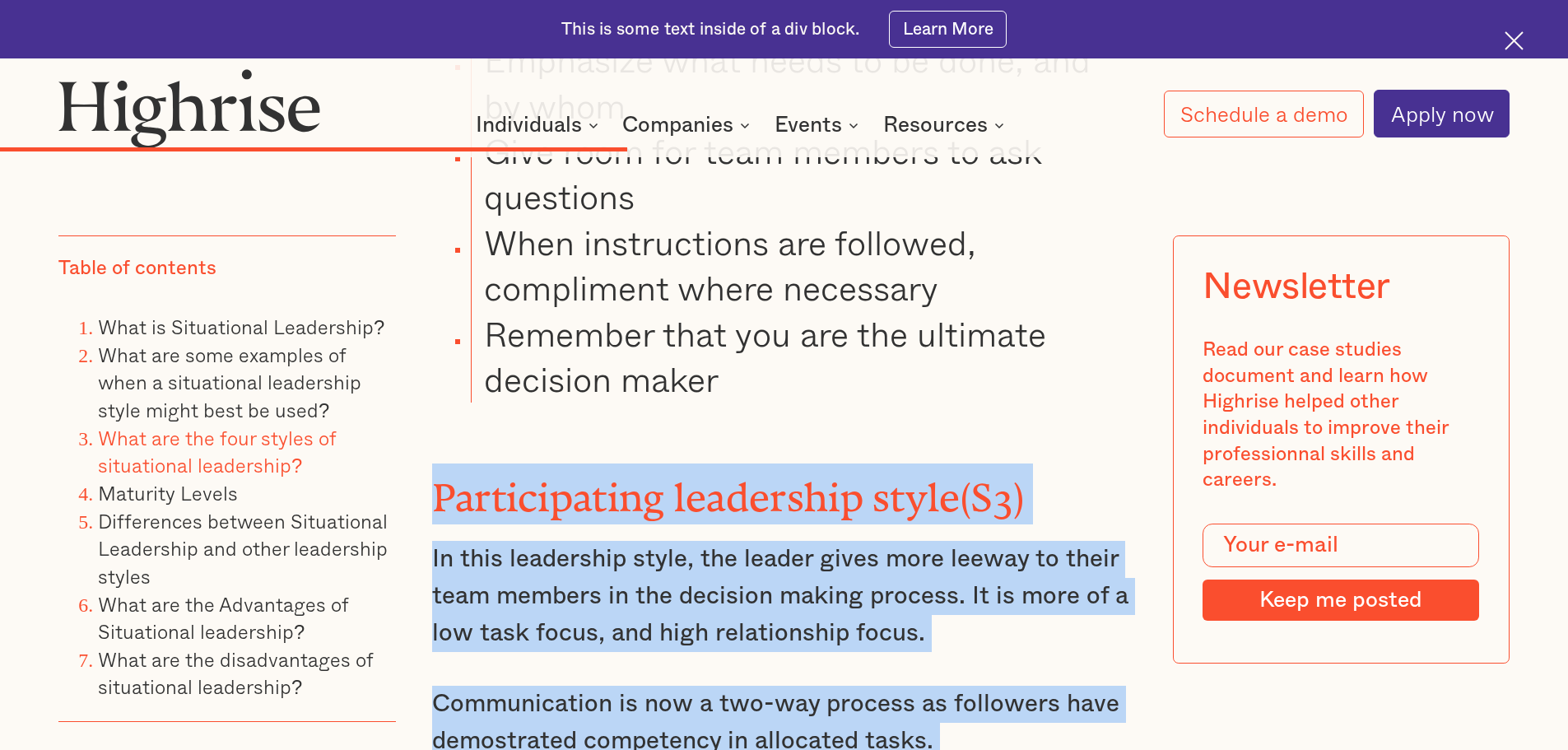
drag, startPoint x: 496, startPoint y: 402, endPoint x: 1027, endPoint y: 645, distance: 584.0
click at [1003, 686] on p "Communication is now a two-way process as followers have demostrated competency…" at bounding box center [784, 722] width 705 height 73
drag, startPoint x: 427, startPoint y: 353, endPoint x: 955, endPoint y: 627, distance: 594.9
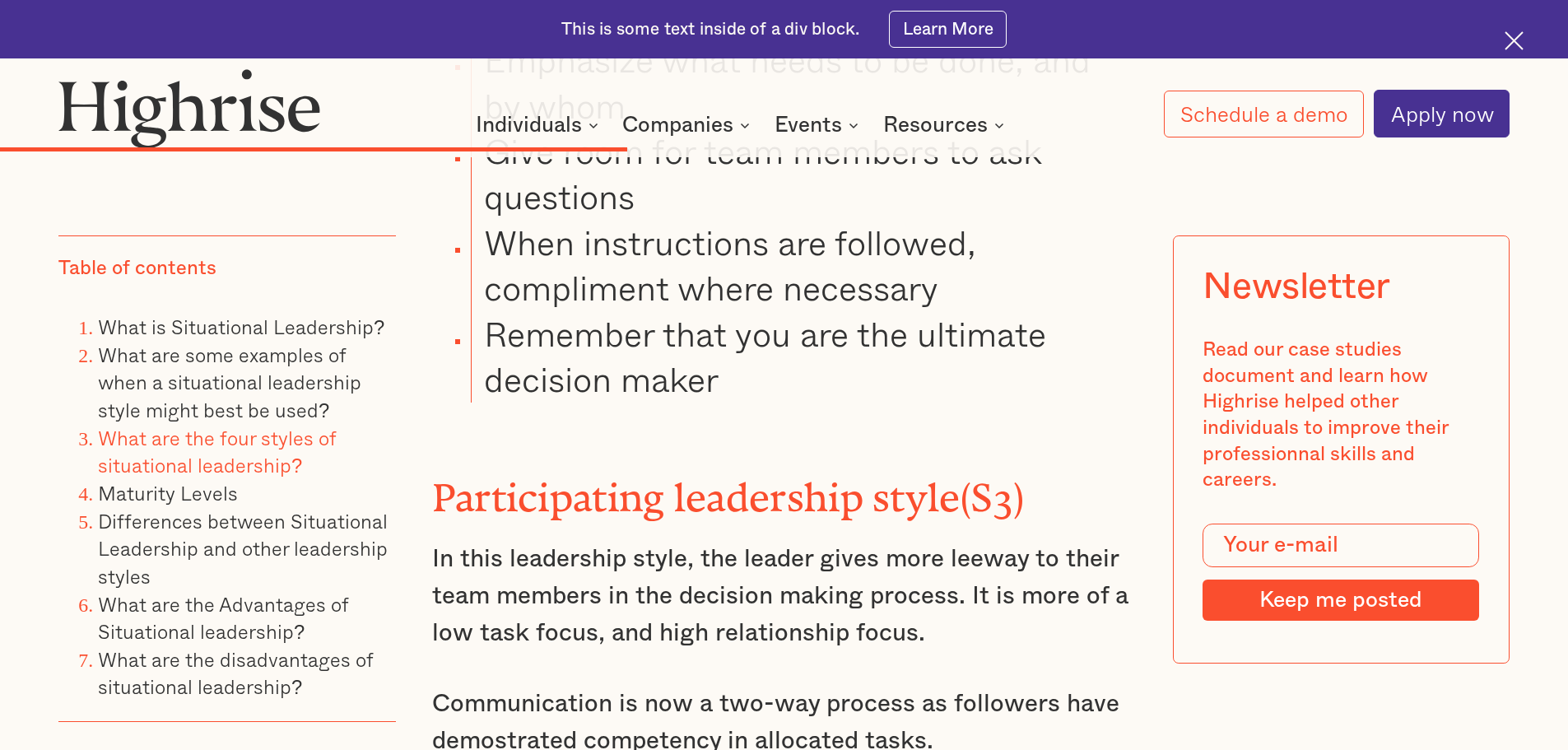
drag, startPoint x: 847, startPoint y: 491, endPoint x: 468, endPoint y: 647, distance: 409.8
click at [468, 647] on div "What are the four styles of situational leadership? The situational leadership …" at bounding box center [784, 227] width 705 height 3924
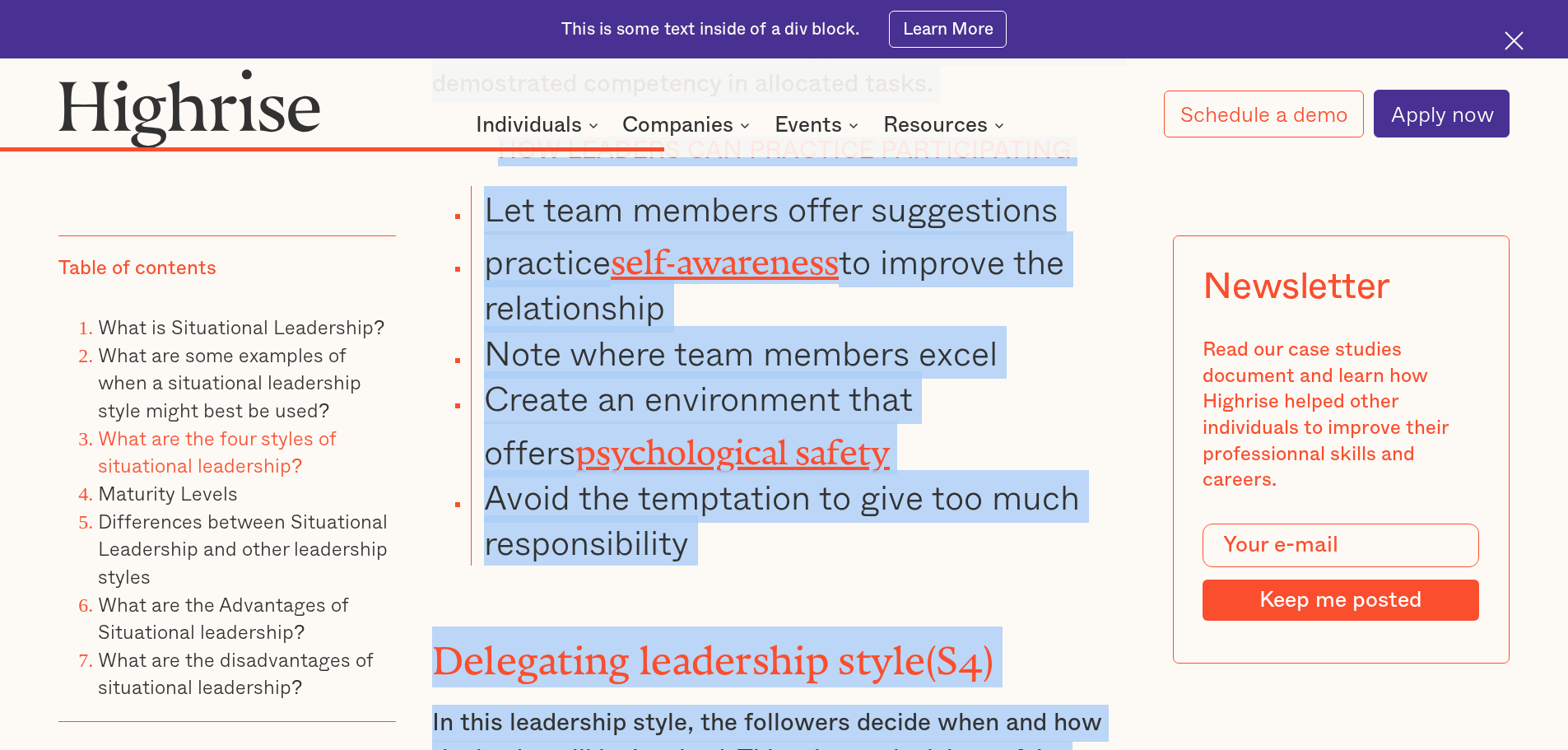
scroll to position [9567, 0]
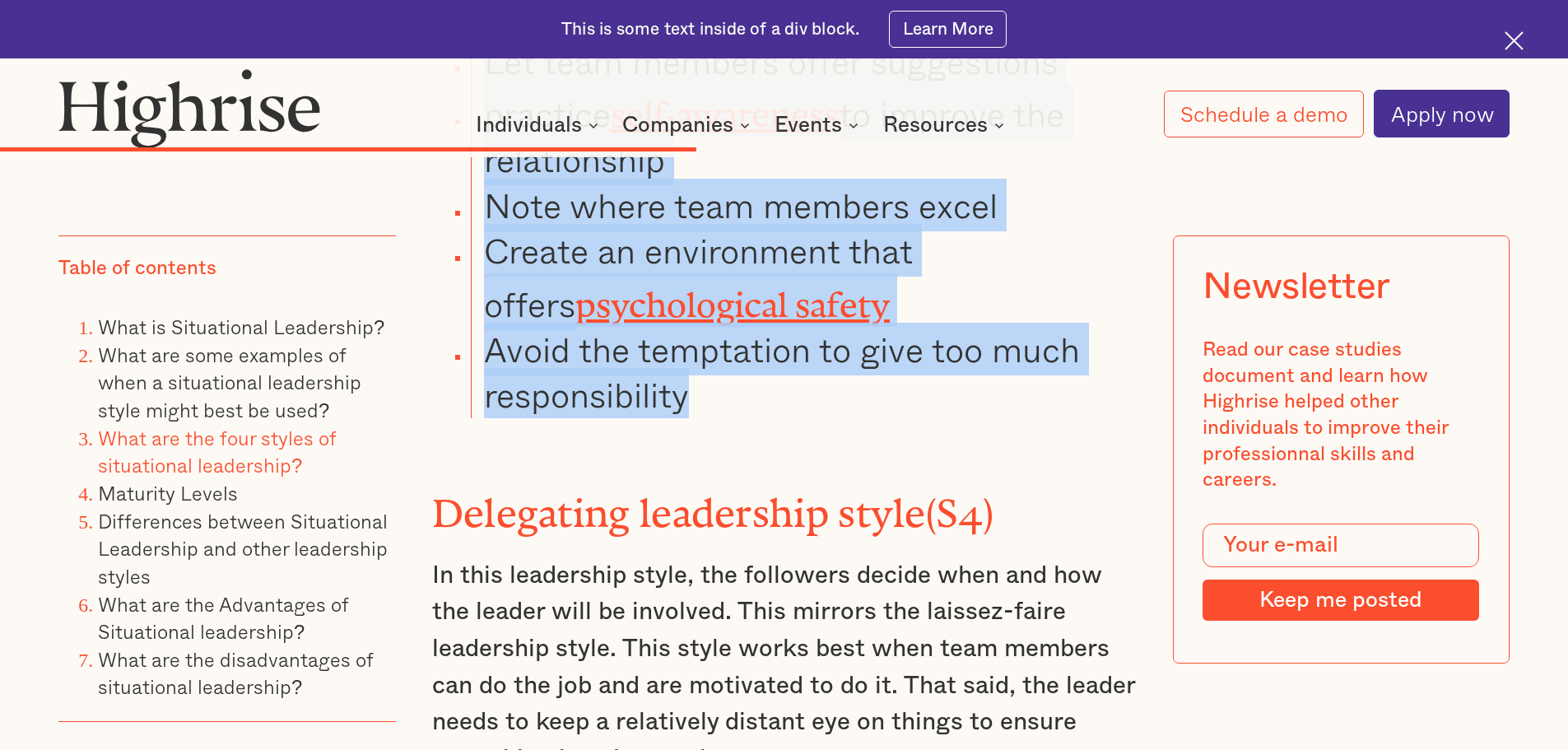
drag, startPoint x: 423, startPoint y: 370, endPoint x: 1026, endPoint y: 266, distance: 611.9
copy div "Participating leadership style(S3) In this leadership style, the leader gives m…"
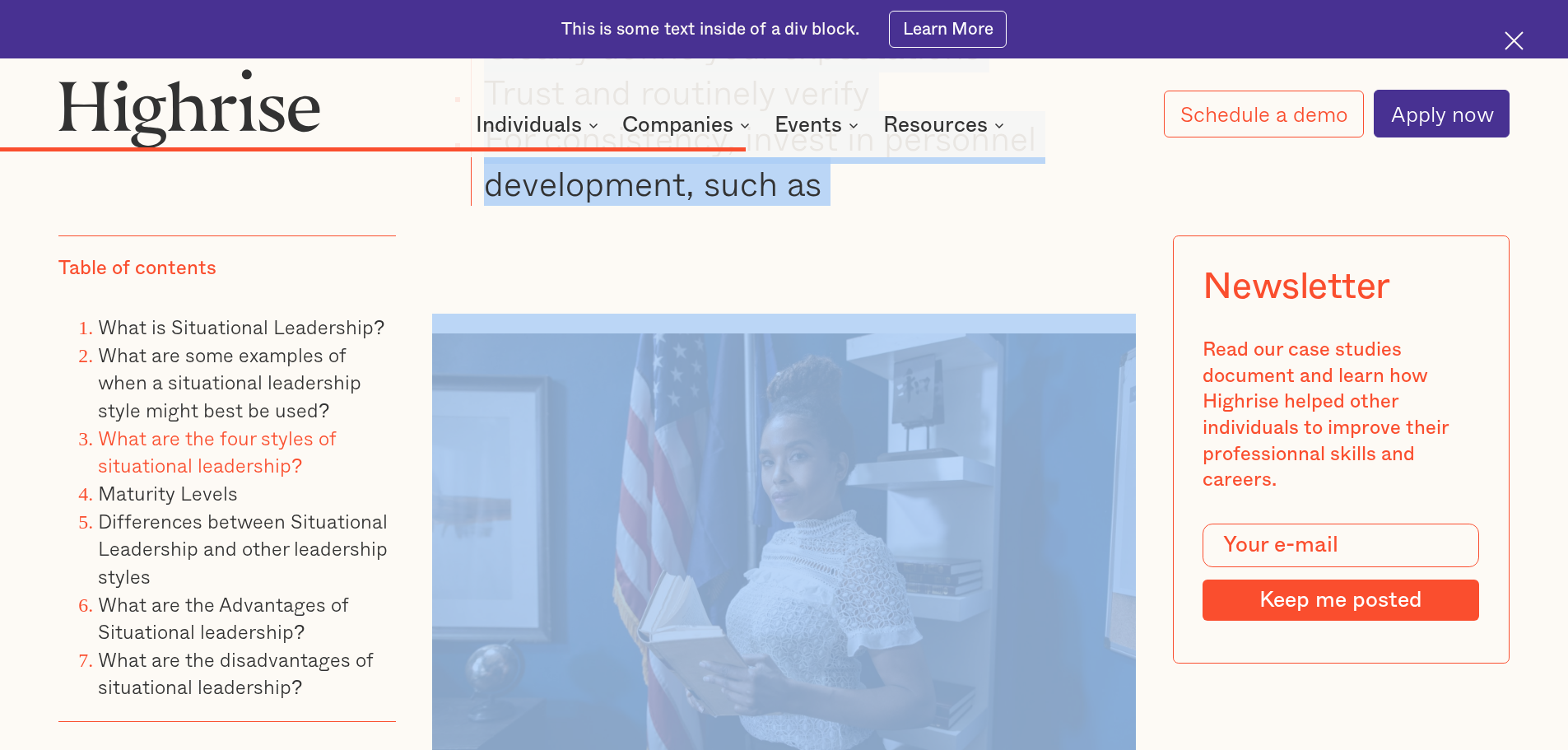
scroll to position [10836, 0]
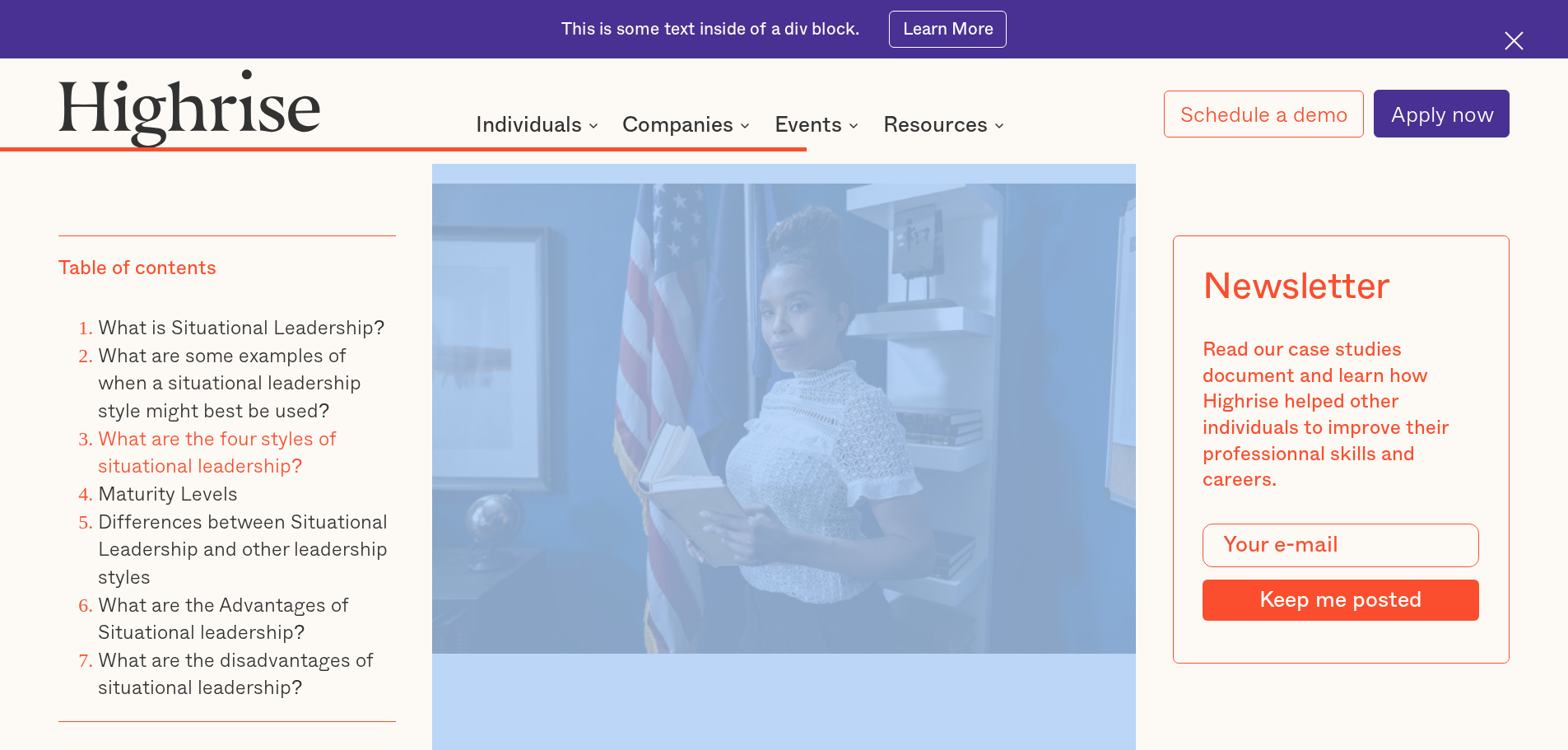
drag, startPoint x: 410, startPoint y: 293, endPoint x: 822, endPoint y: 555, distance: 488.2
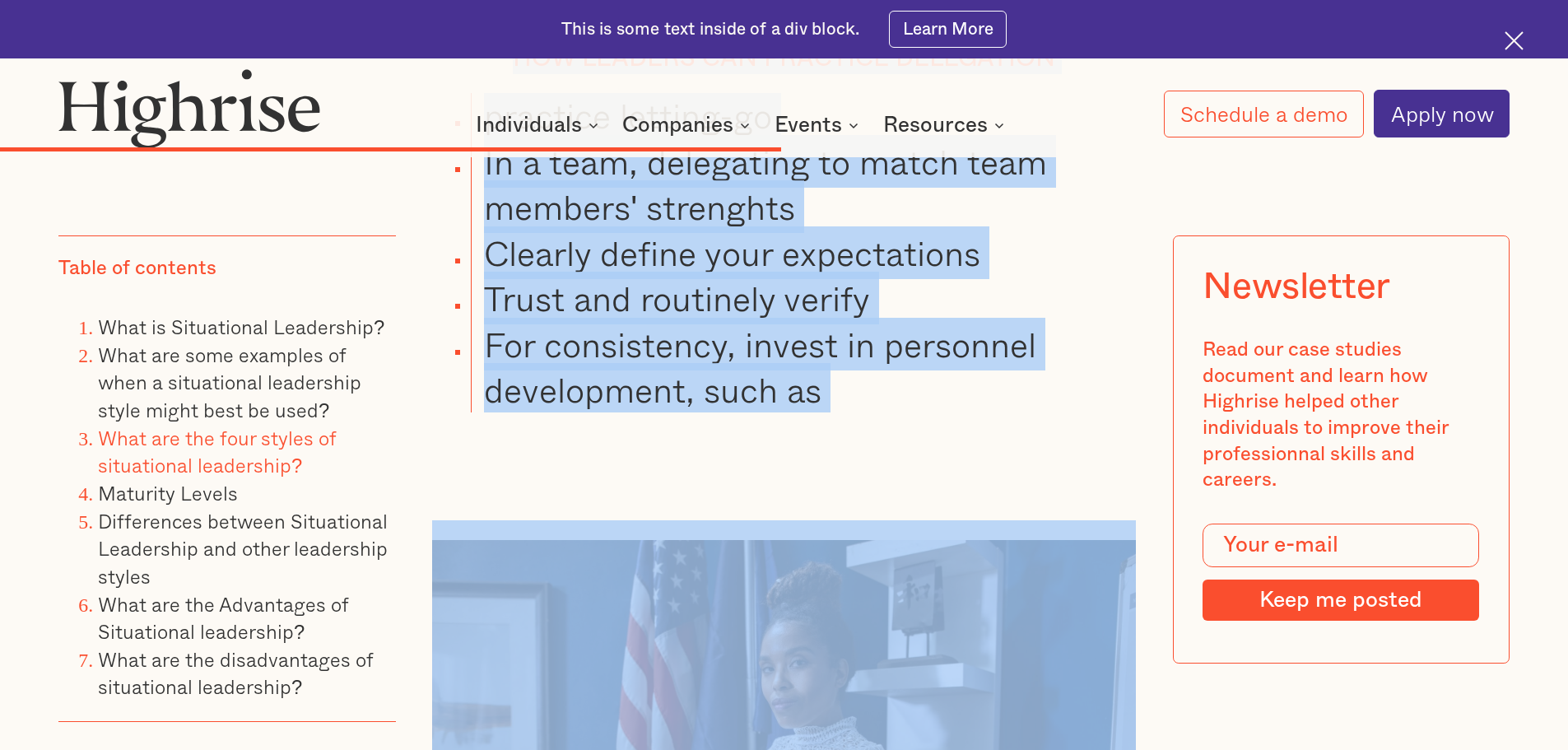
scroll to position [10260, 0]
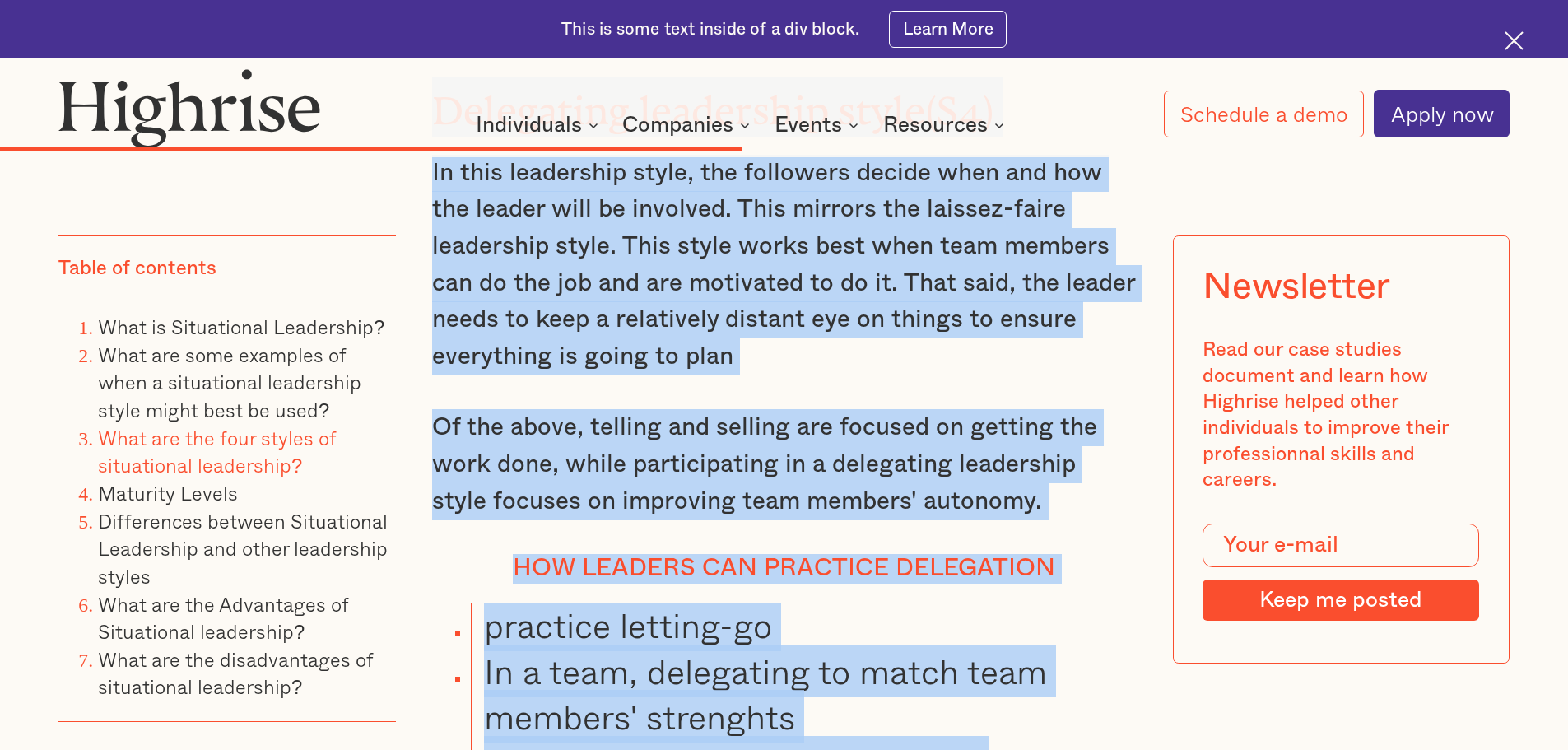
scroll to position [10351, 0]
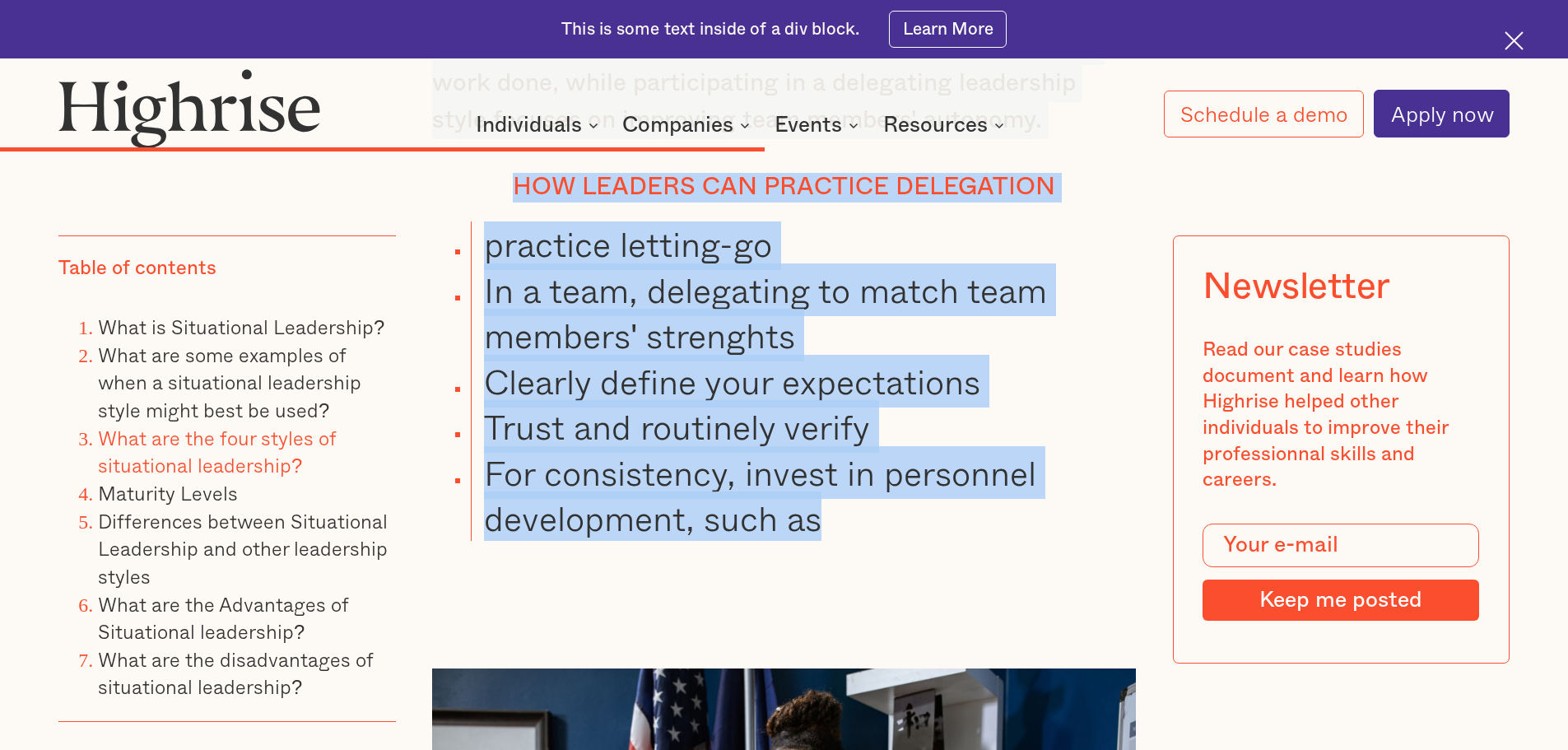
drag, startPoint x: 416, startPoint y: 249, endPoint x: 585, endPoint y: 259, distance: 169.3
click at [978, 393] on div "In the past a leader was a boss. [DATE] leaders can no longer lead solely based…" at bounding box center [783, 265] width 1450 height 17952
copy div "Delegating leadership style(S4) In this leadership style, the followers decide …"
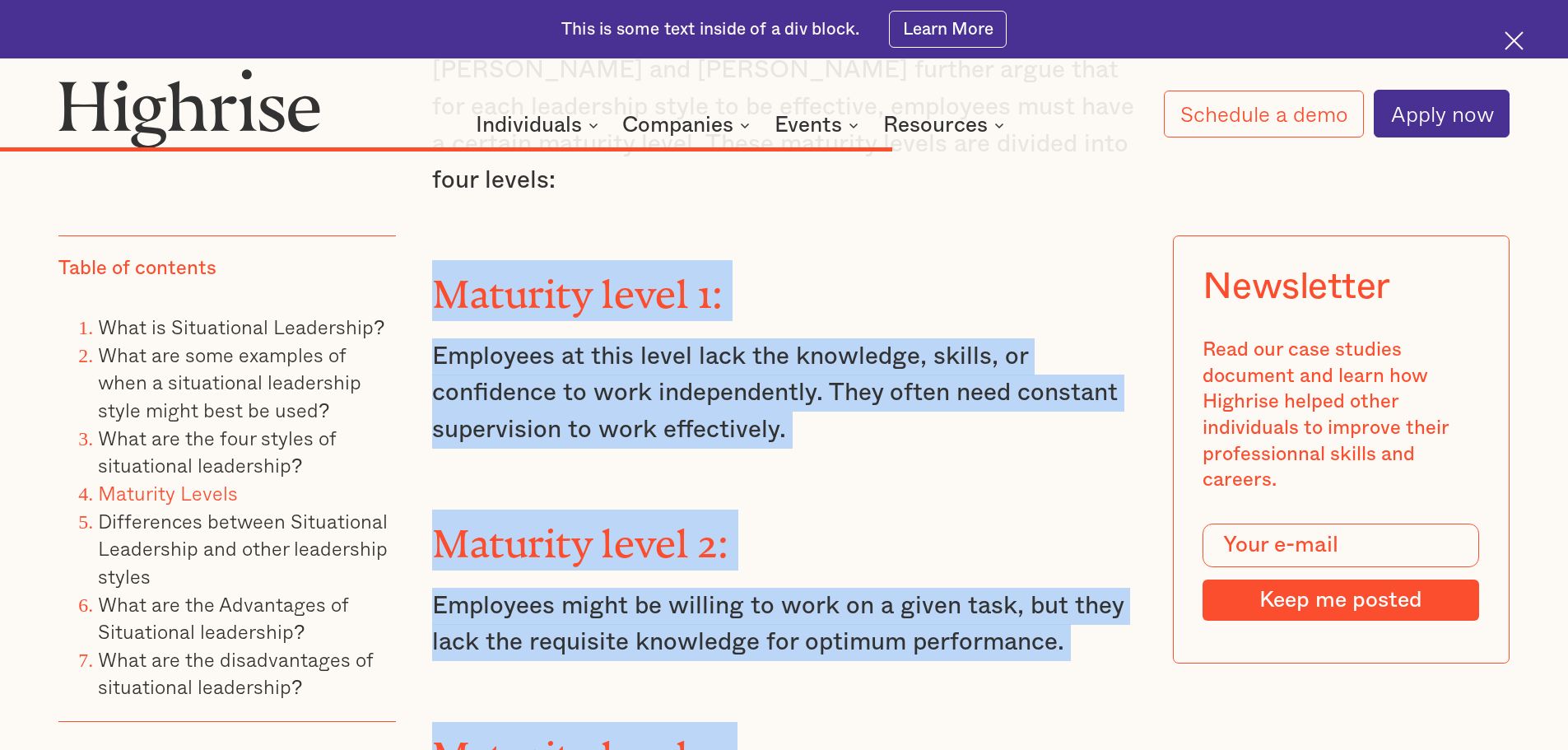
scroll to position [12113, 0]
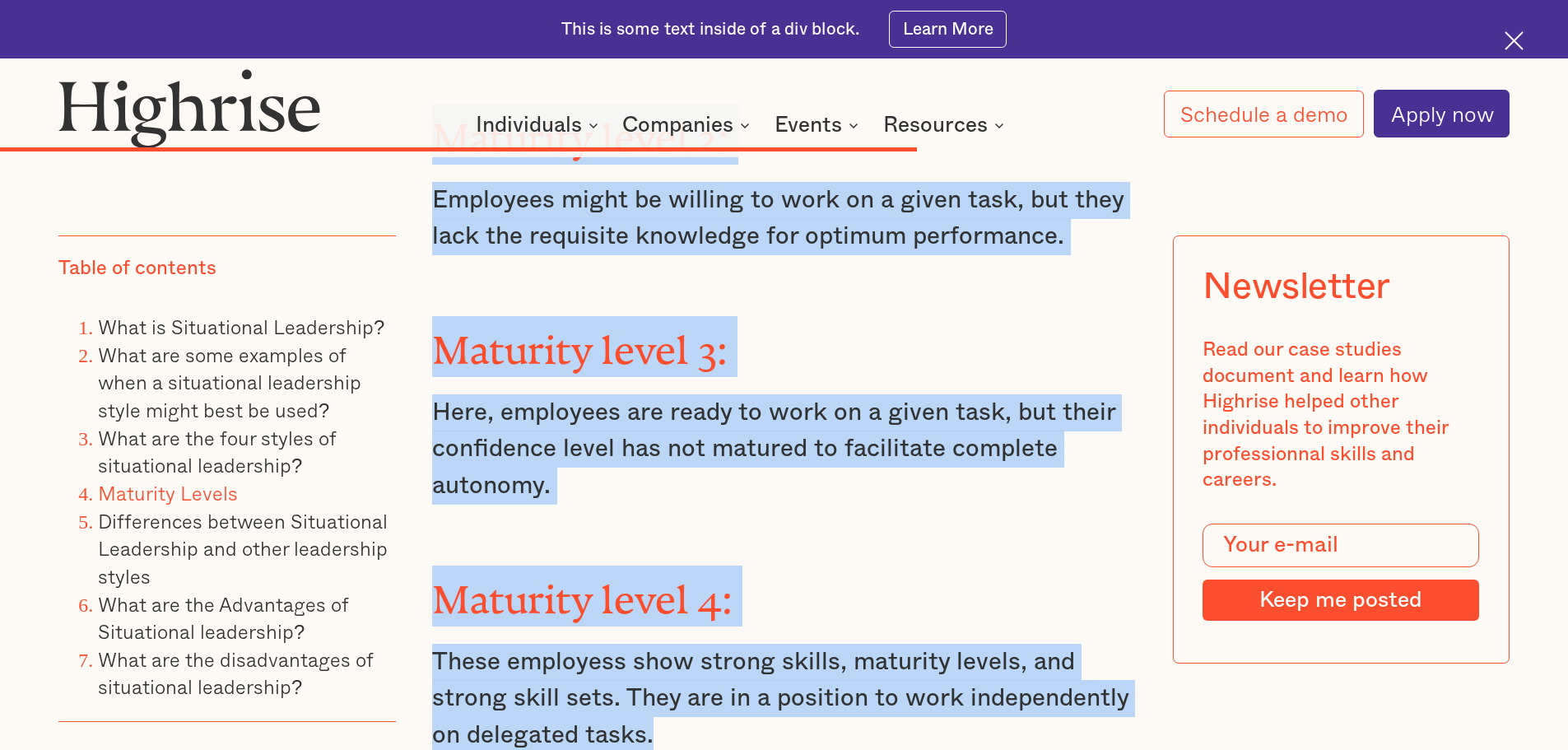
drag, startPoint x: 411, startPoint y: 393, endPoint x: 831, endPoint y: 485, distance: 430.0
copy div "Maturity level 1: Employees at this level lack the knowledge, skills, or confid…"
